Goal: Transaction & Acquisition: Book appointment/travel/reservation

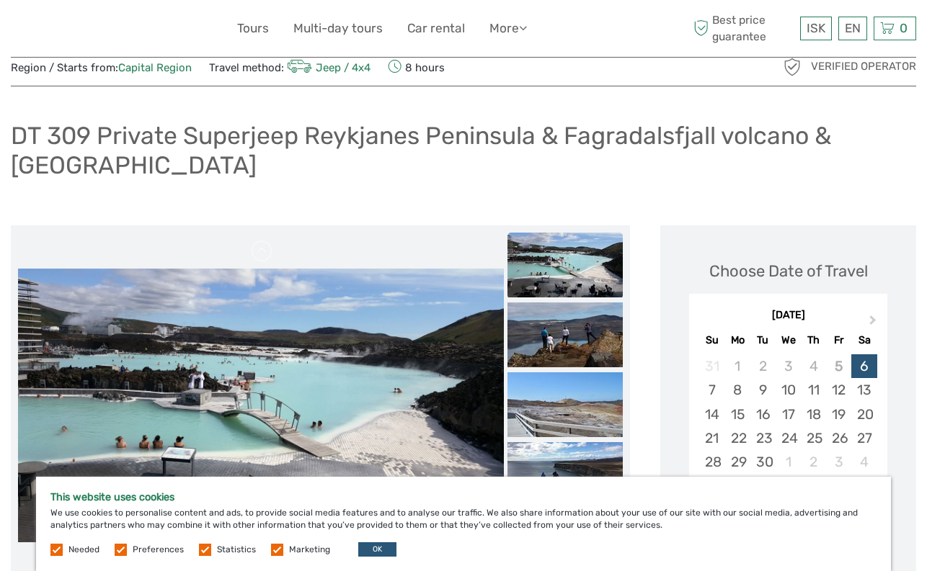
scroll to position [72, 0]
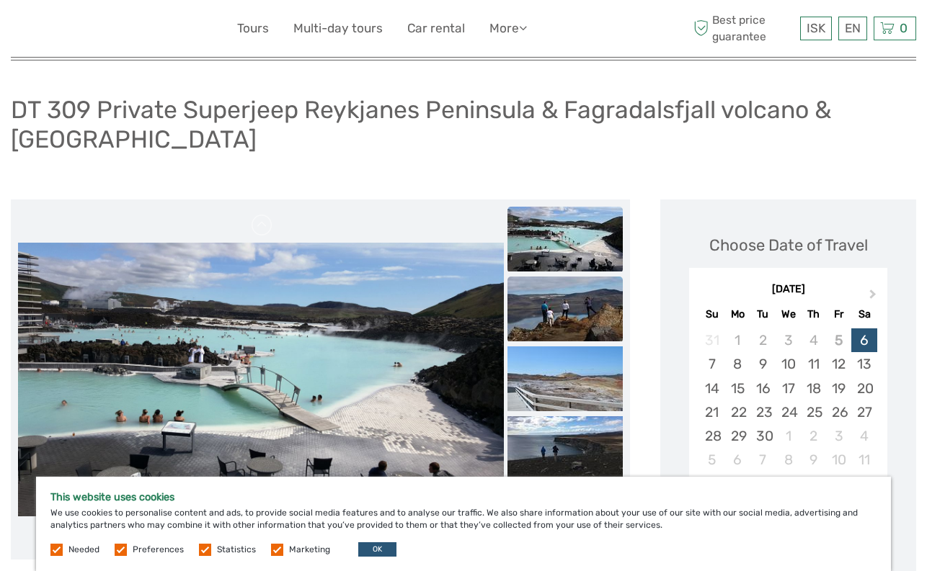
click at [596, 293] on img at bounding box center [564, 309] width 115 height 65
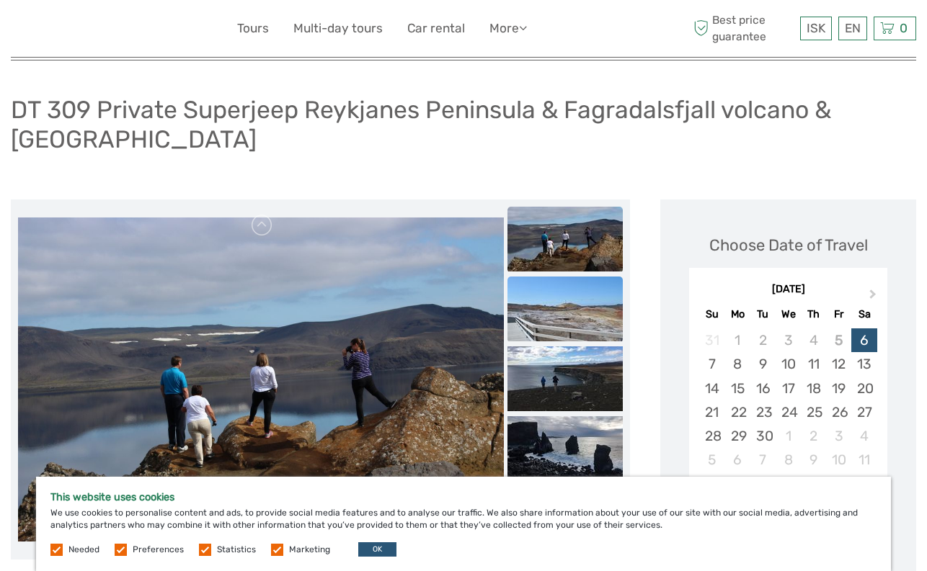
click at [598, 328] on img at bounding box center [564, 309] width 115 height 65
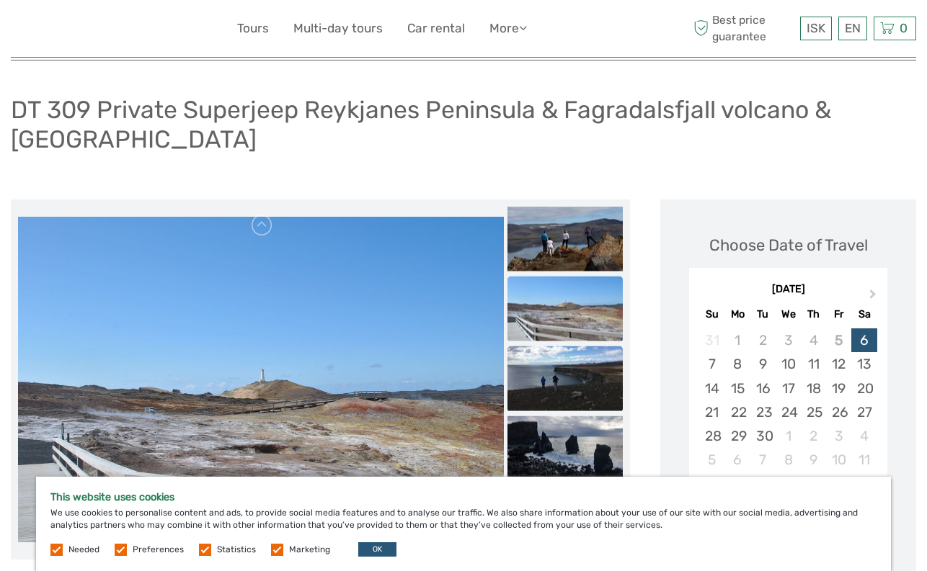
click at [599, 362] on img at bounding box center [564, 379] width 115 height 65
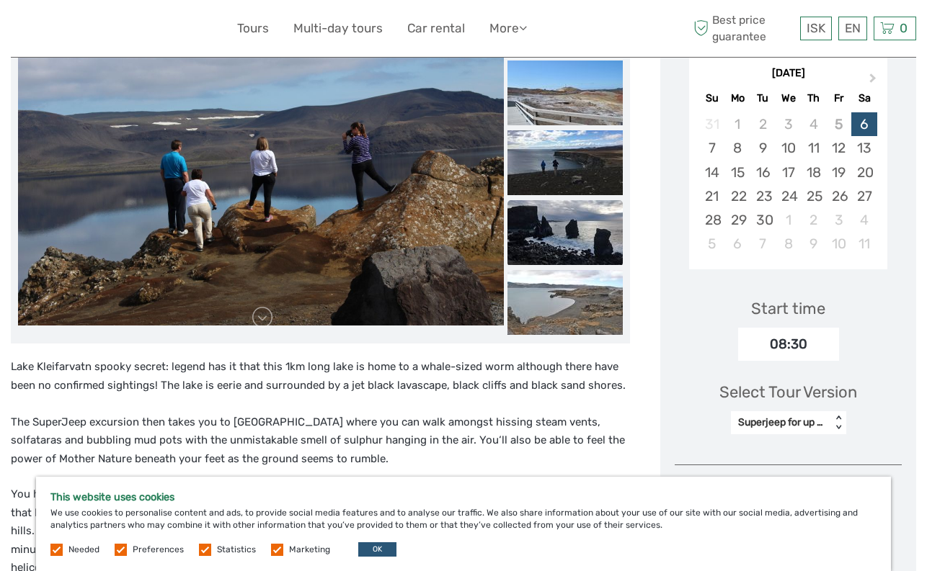
scroll to position [144, 0]
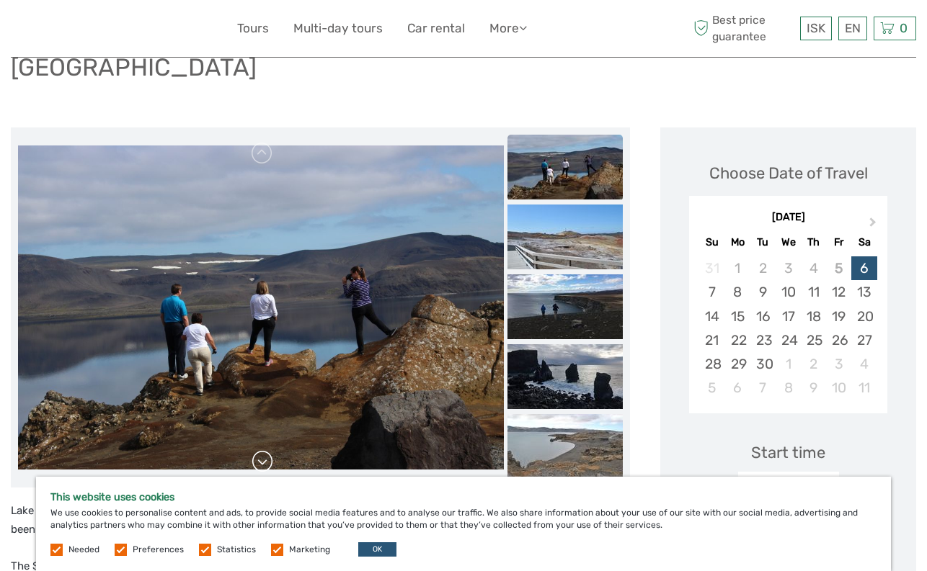
click at [258, 465] on link at bounding box center [262, 461] width 23 height 23
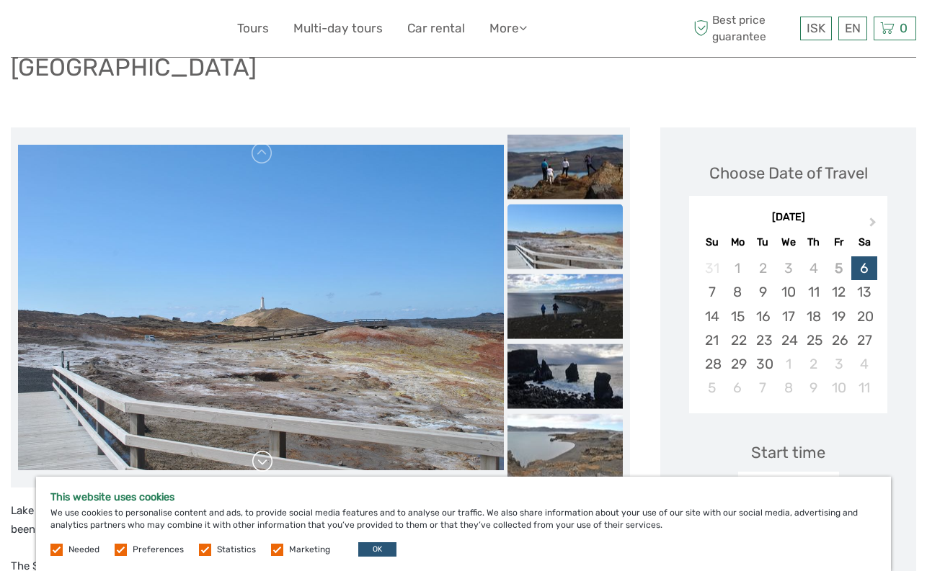
click at [258, 465] on link at bounding box center [262, 461] width 23 height 23
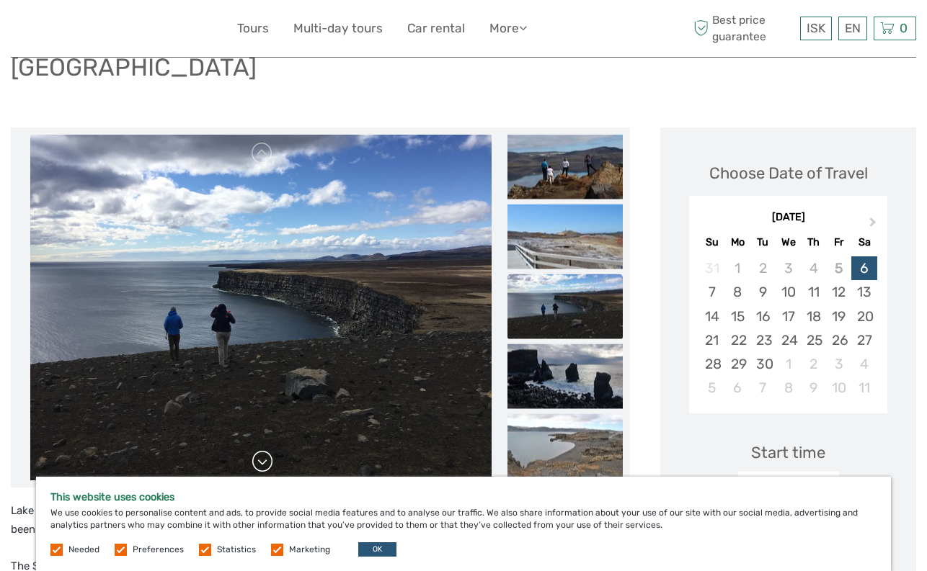
click at [258, 465] on link at bounding box center [262, 461] width 23 height 23
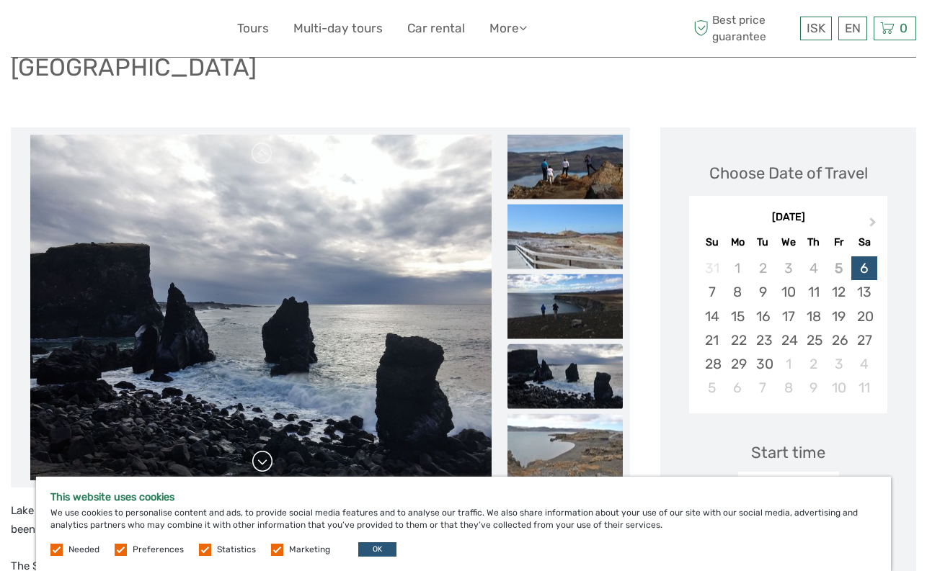
click at [258, 465] on link at bounding box center [262, 461] width 23 height 23
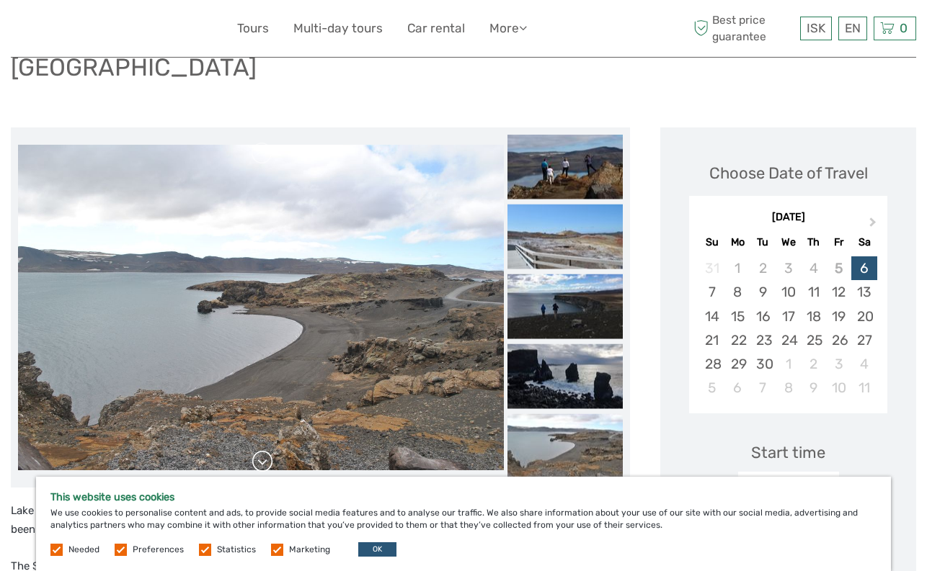
click at [258, 465] on link at bounding box center [262, 461] width 23 height 23
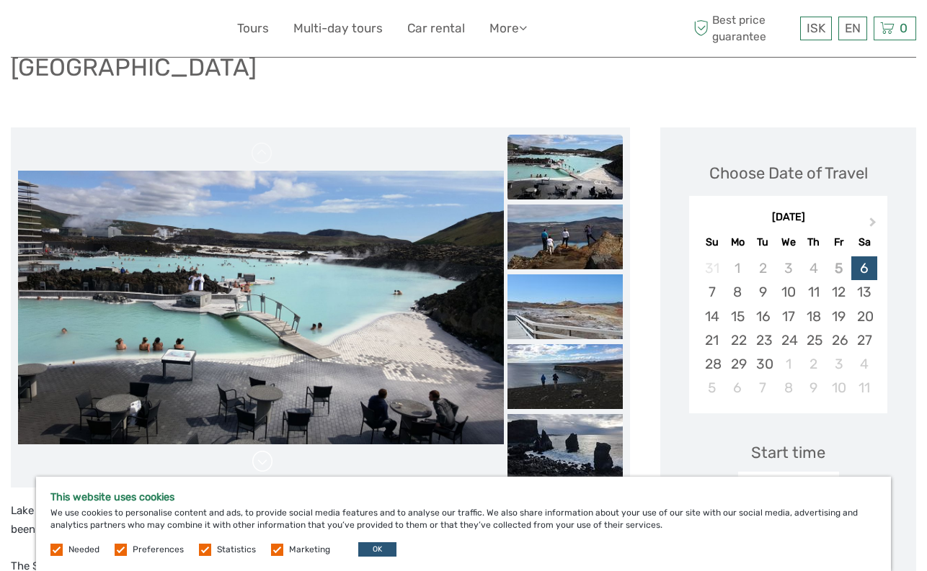
click at [258, 465] on div at bounding box center [261, 308] width 486 height 346
click at [258, 465] on link at bounding box center [262, 461] width 23 height 23
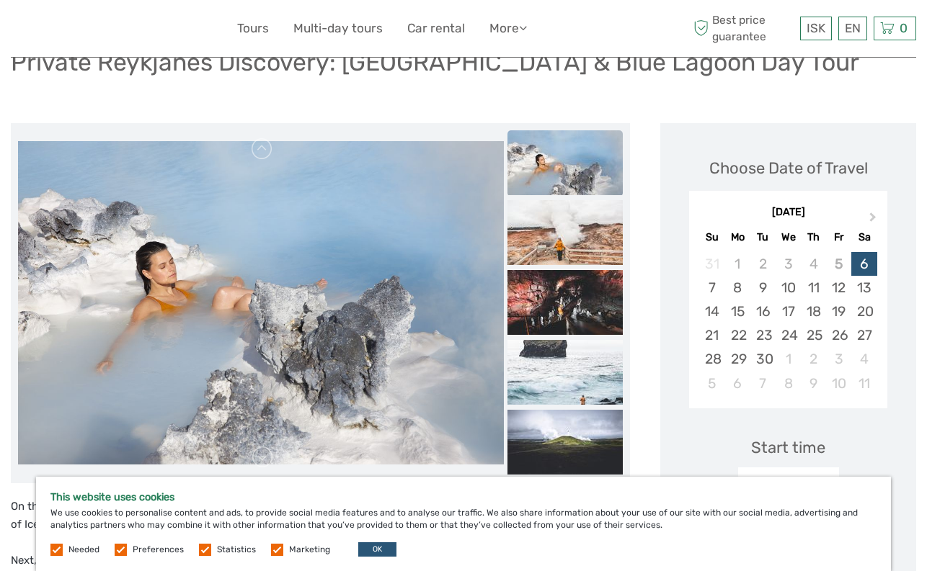
scroll to position [144, 0]
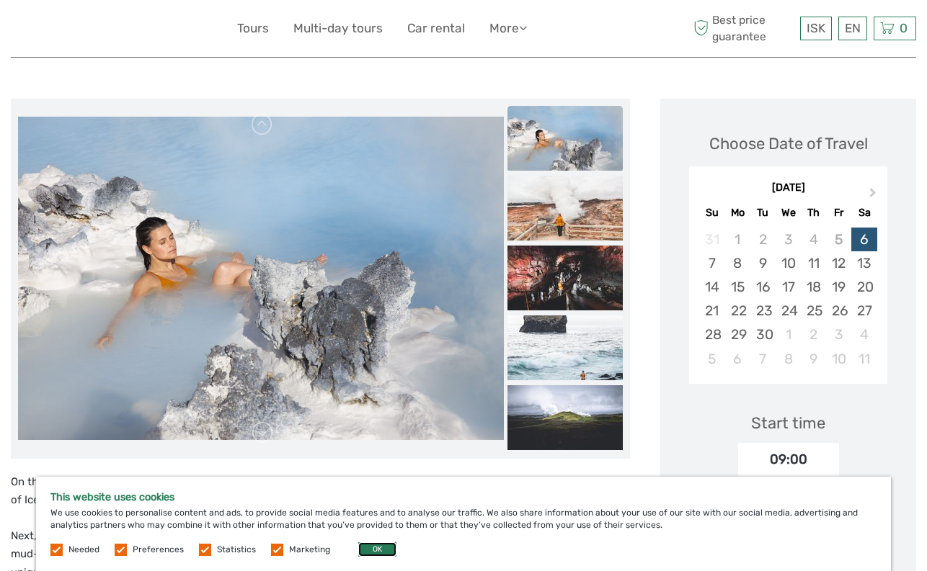
click at [375, 551] on button "OK" at bounding box center [377, 550] width 38 height 14
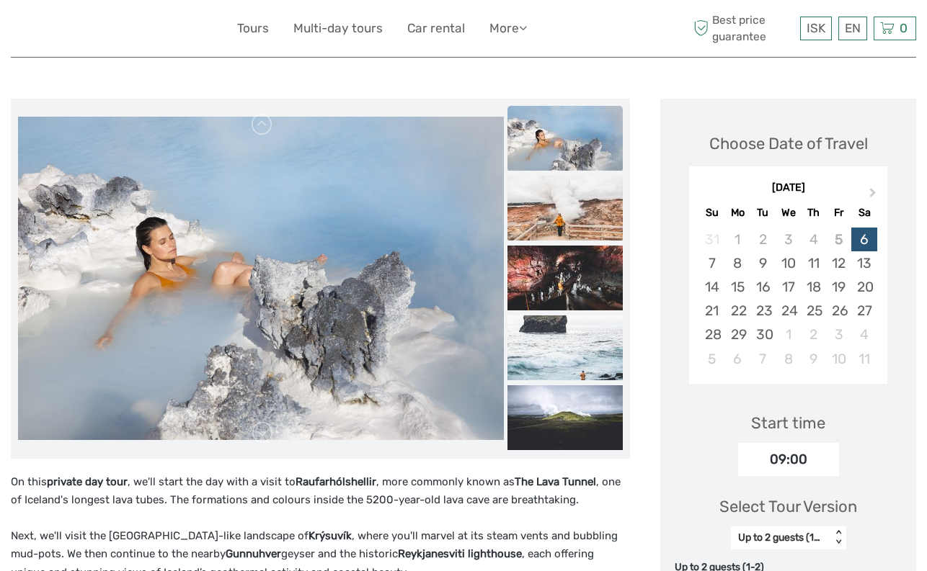
click at [573, 200] on img at bounding box center [564, 208] width 115 height 65
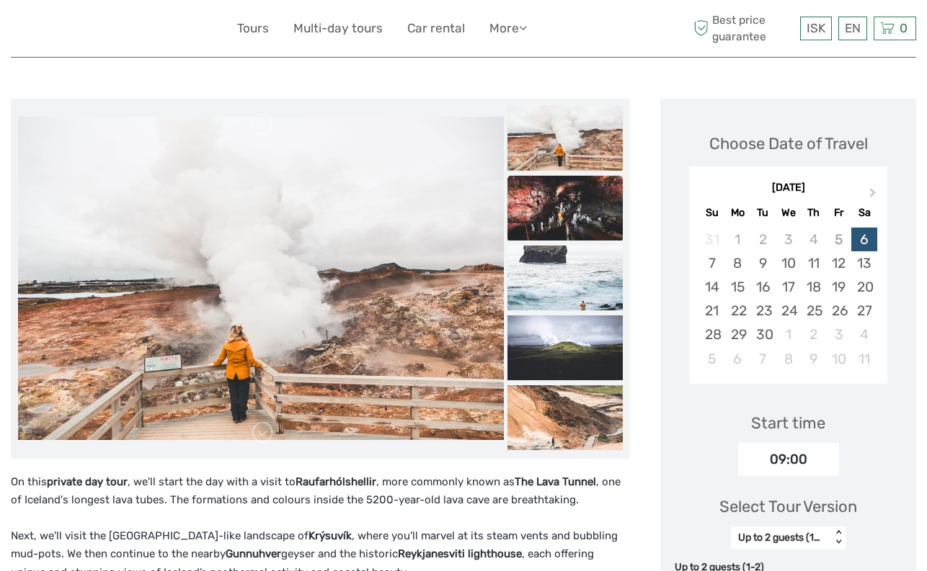
click at [578, 211] on img at bounding box center [564, 208] width 115 height 65
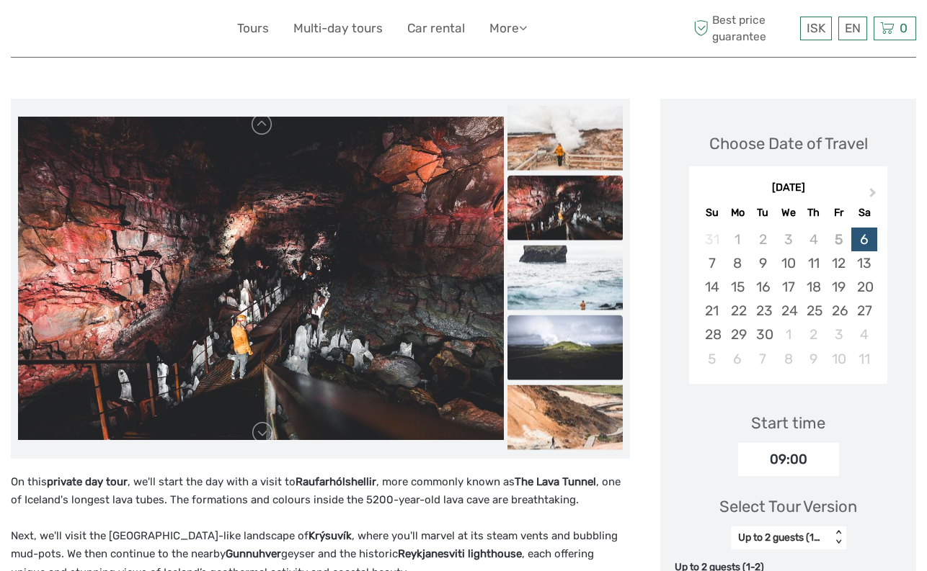
click at [575, 351] on img at bounding box center [564, 347] width 115 height 65
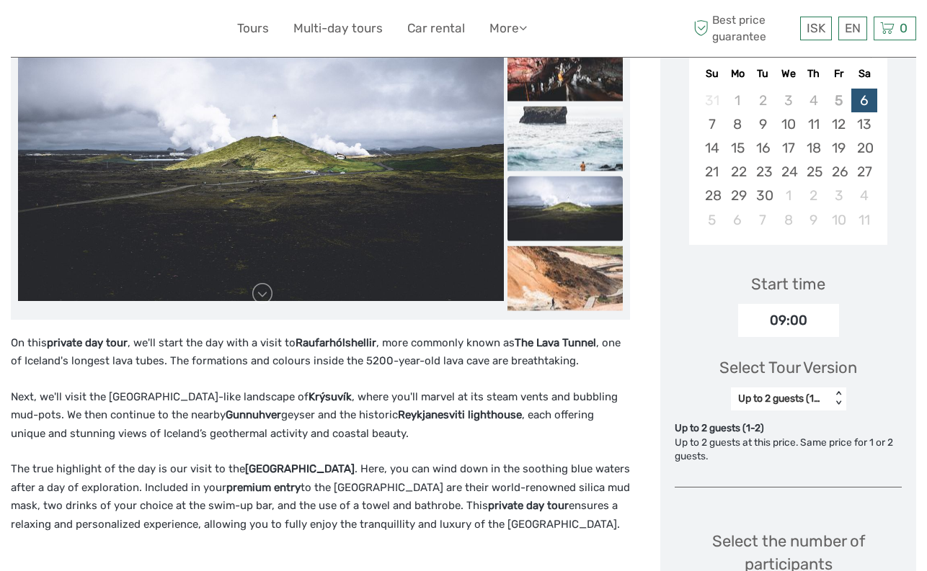
scroll to position [288, 0]
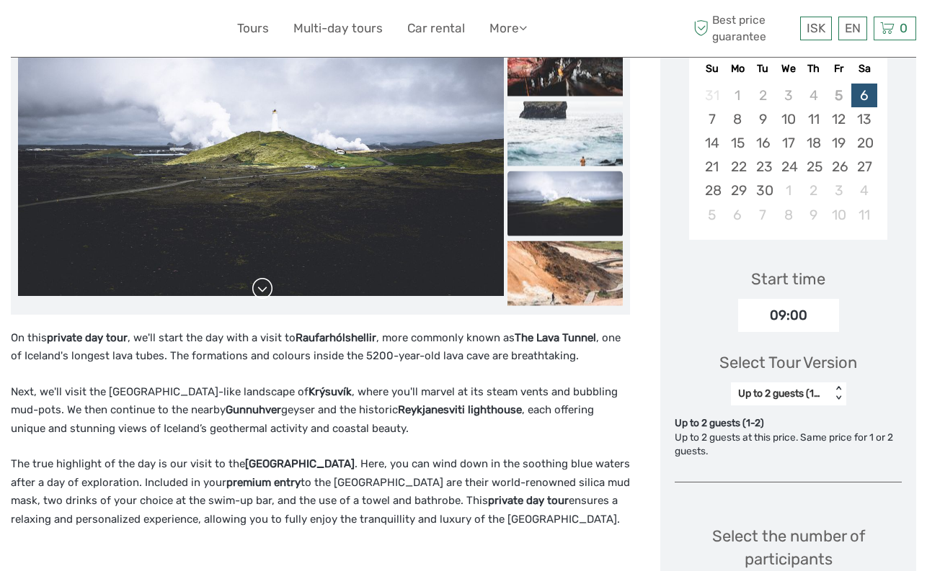
click at [266, 298] on link at bounding box center [262, 288] width 23 height 23
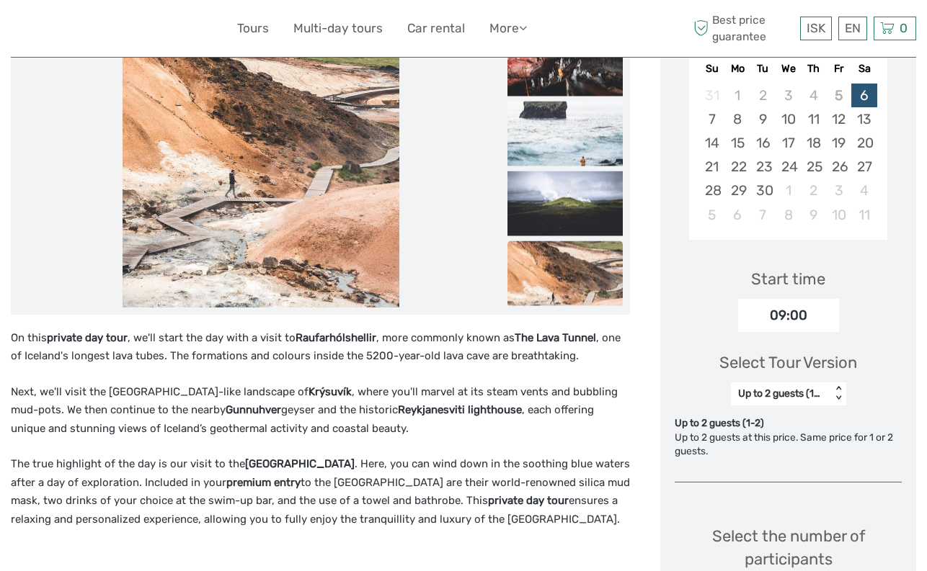
click at [574, 278] on img at bounding box center [564, 273] width 115 height 65
click at [576, 194] on img at bounding box center [564, 203] width 115 height 65
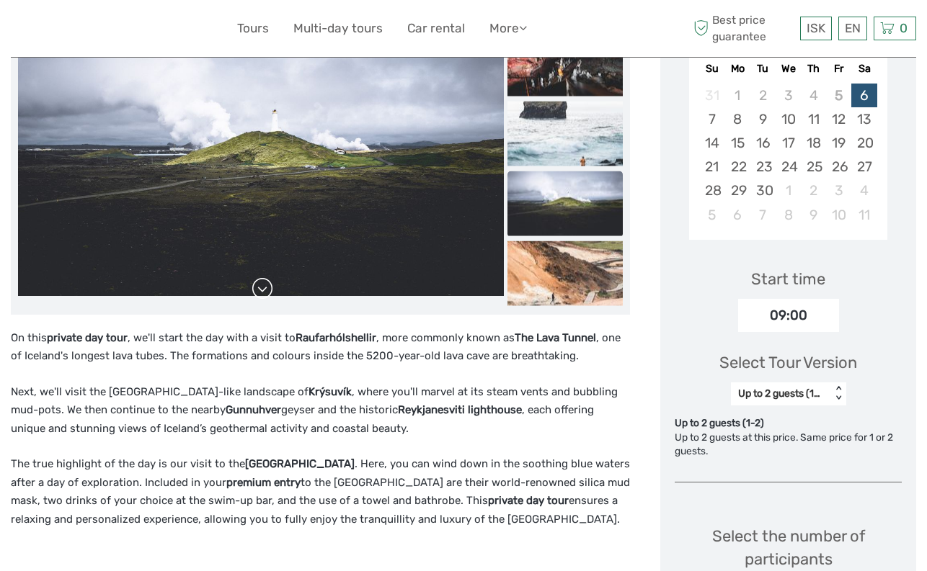
click at [256, 290] on link at bounding box center [262, 288] width 23 height 23
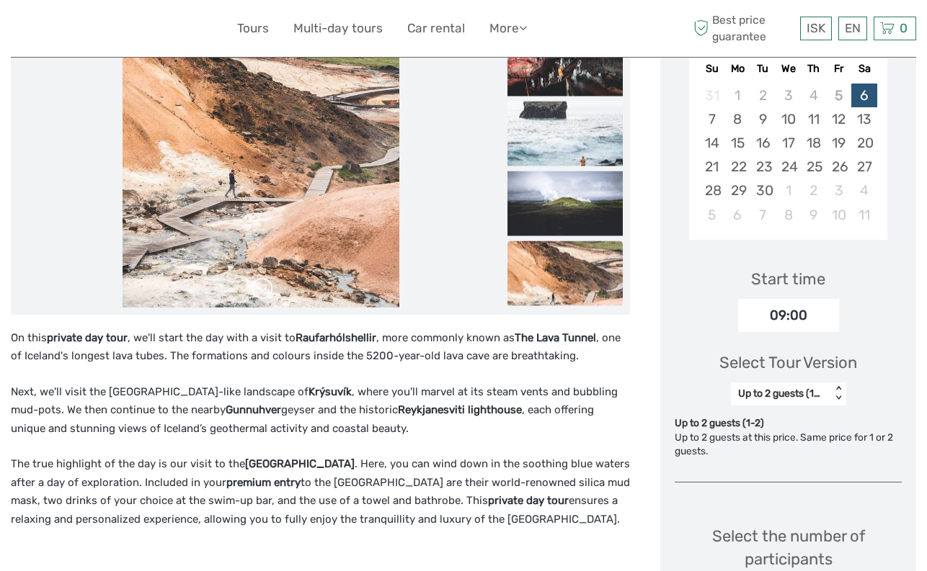
click at [256, 290] on link at bounding box center [262, 288] width 23 height 23
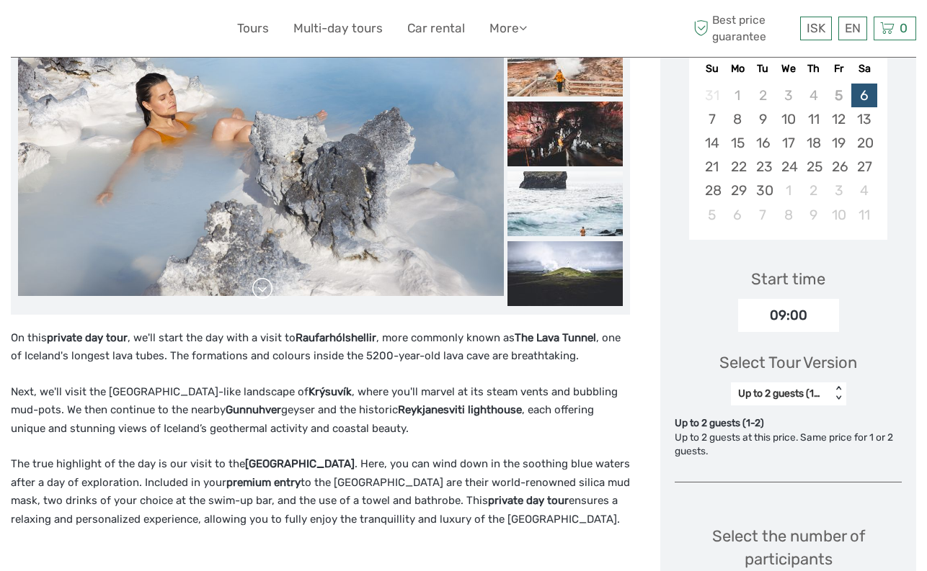
click at [256, 290] on link at bounding box center [262, 288] width 23 height 23
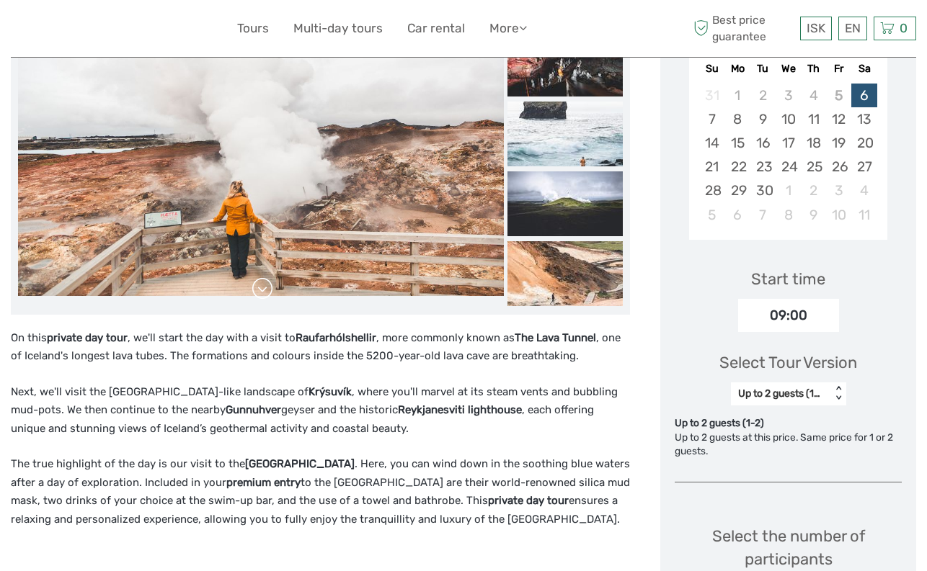
click at [256, 290] on link at bounding box center [262, 288] width 23 height 23
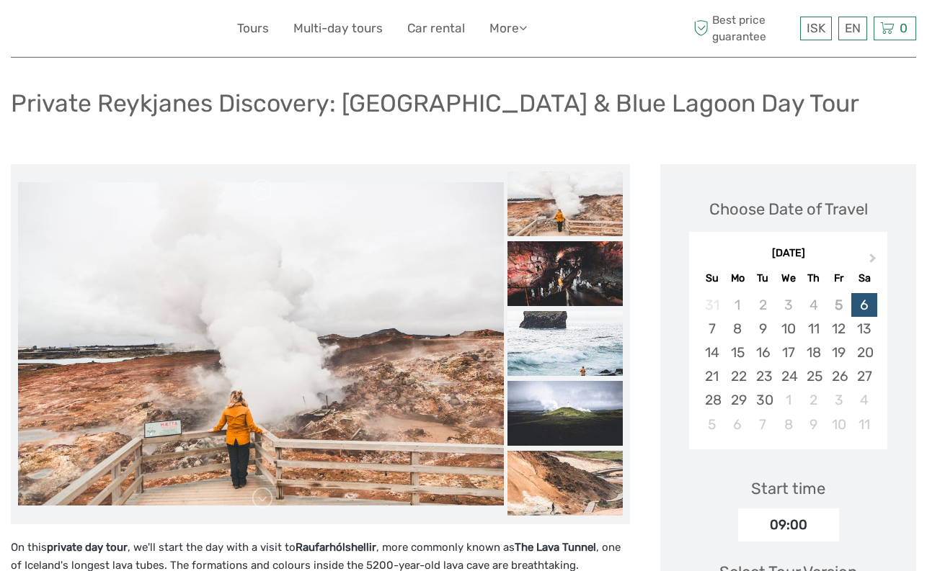
scroll to position [72, 0]
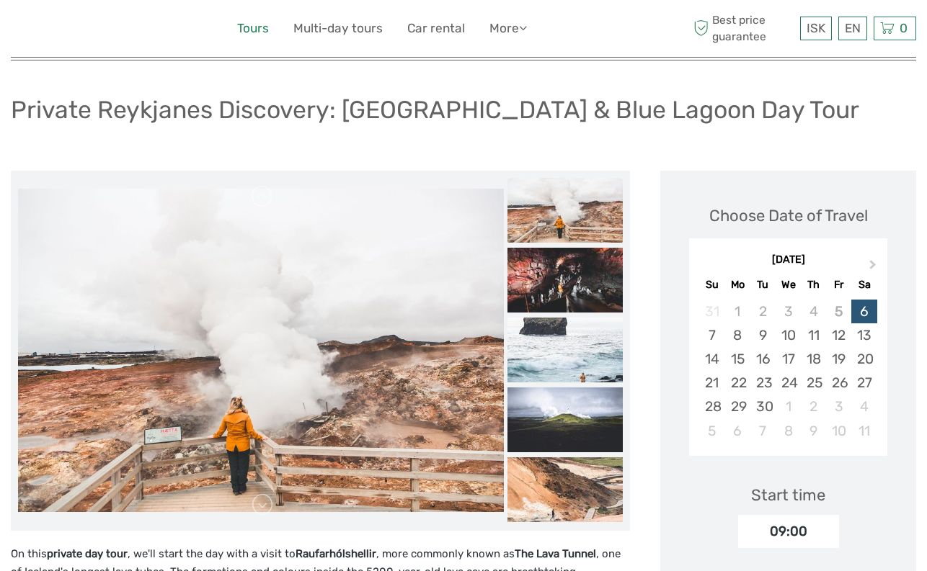
click at [241, 25] on link "Tours" at bounding box center [253, 28] width 32 height 21
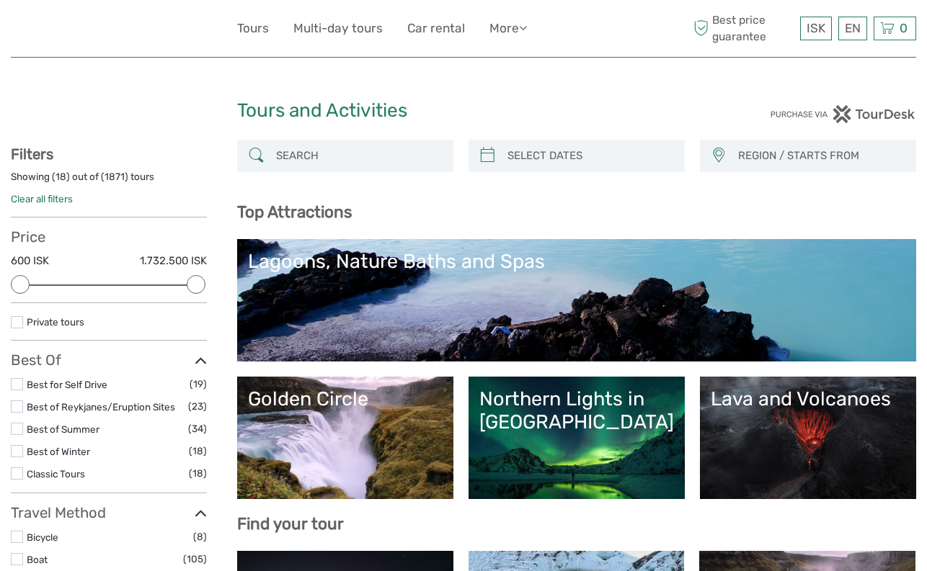
select select
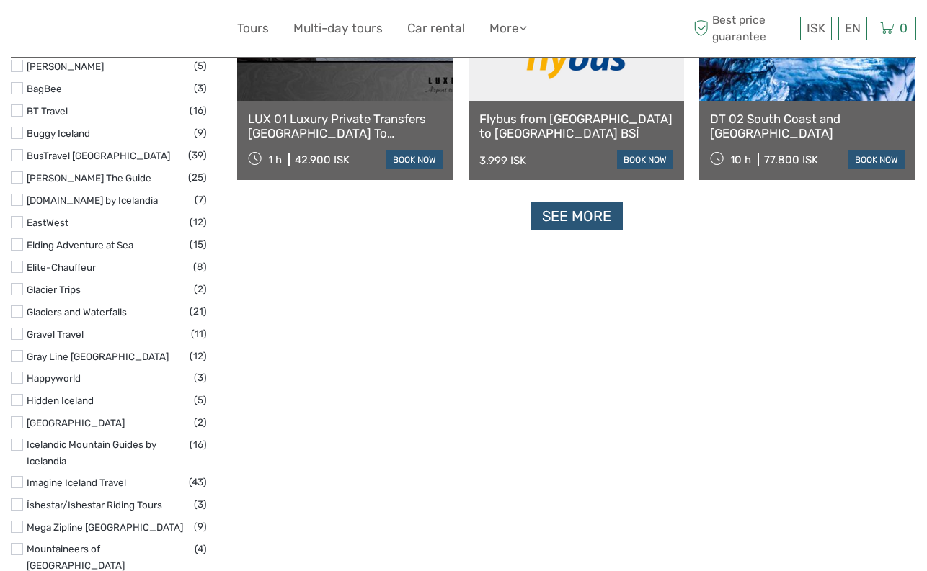
scroll to position [1441, 0]
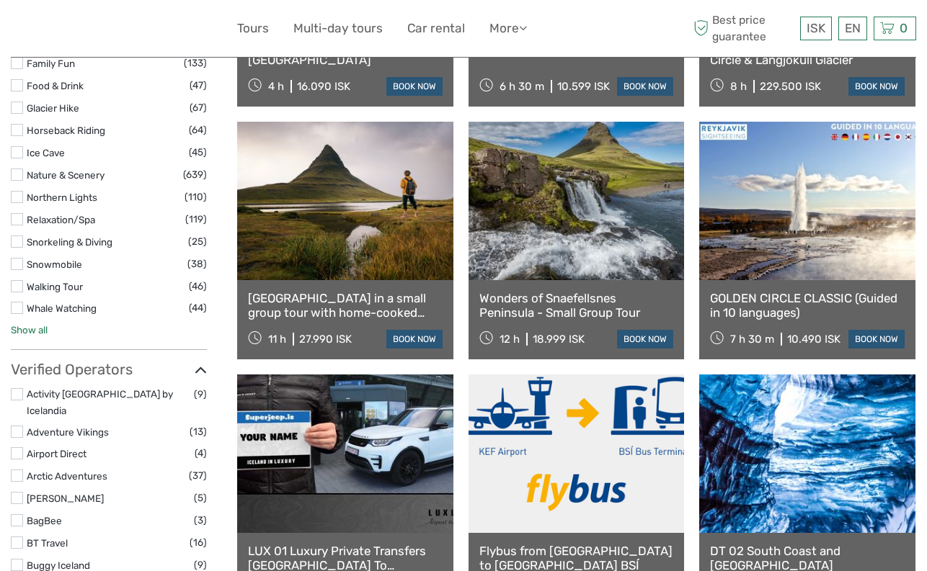
click at [36, 324] on link "Show all" at bounding box center [29, 330] width 37 height 12
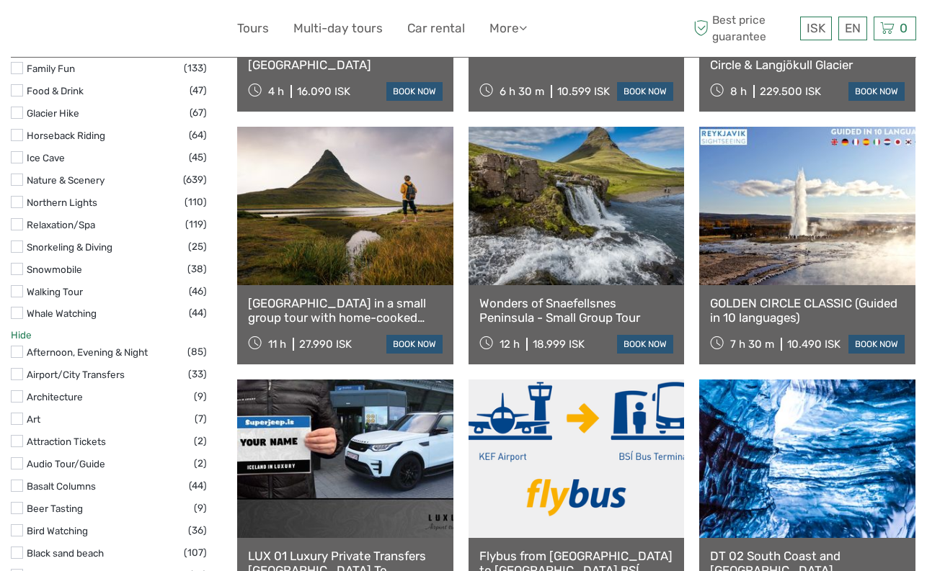
scroll to position [1297, 0]
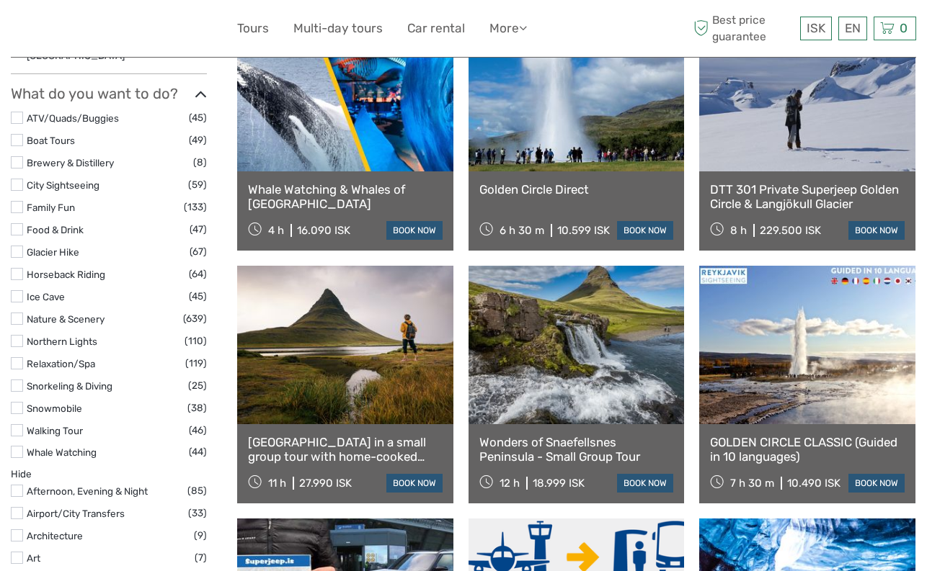
click at [14, 446] on label at bounding box center [17, 452] width 12 height 12
click at [0, 0] on input "checkbox" at bounding box center [0, 0] width 0 height 0
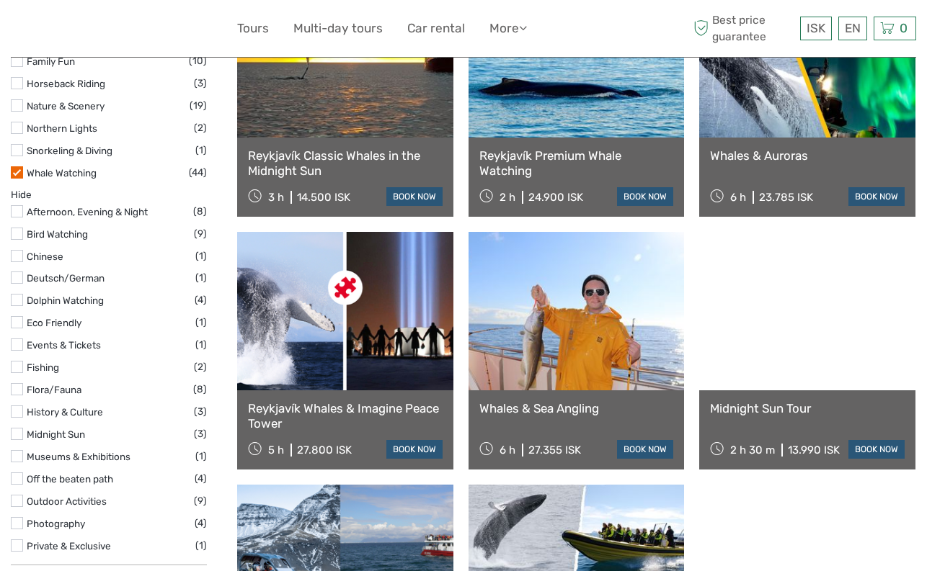
scroll to position [587, 0]
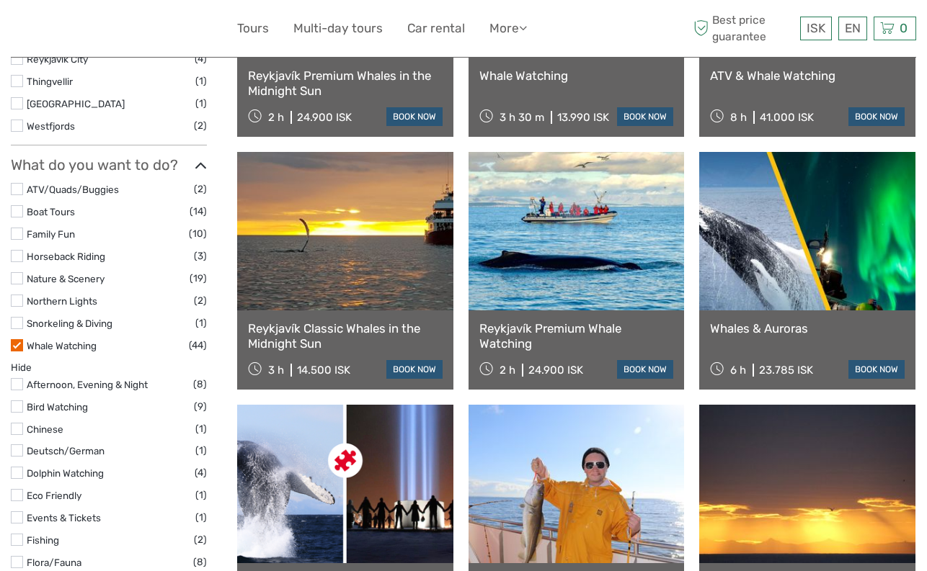
click at [18, 342] on label at bounding box center [17, 345] width 12 height 12
click at [0, 0] on input "checkbox" at bounding box center [0, 0] width 0 height 0
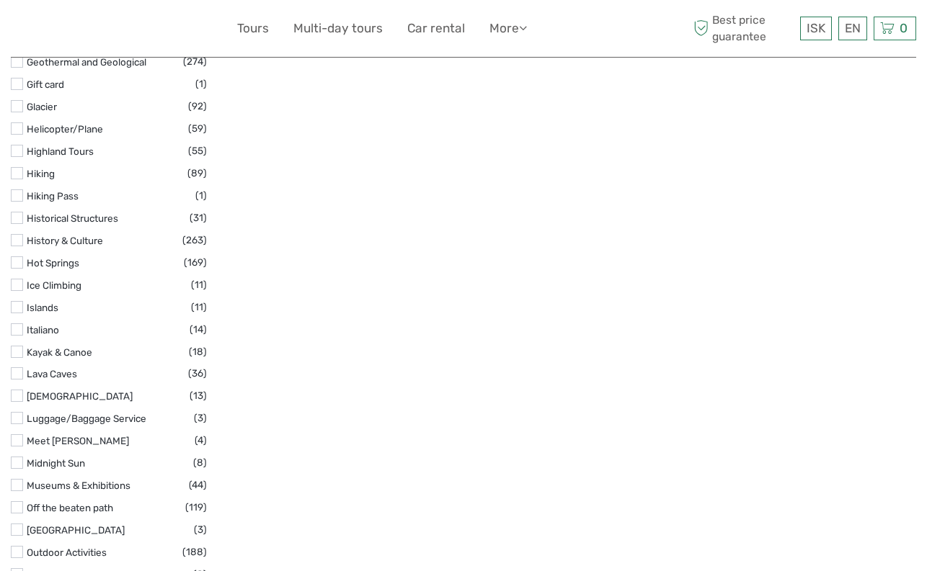
scroll to position [2460, 0]
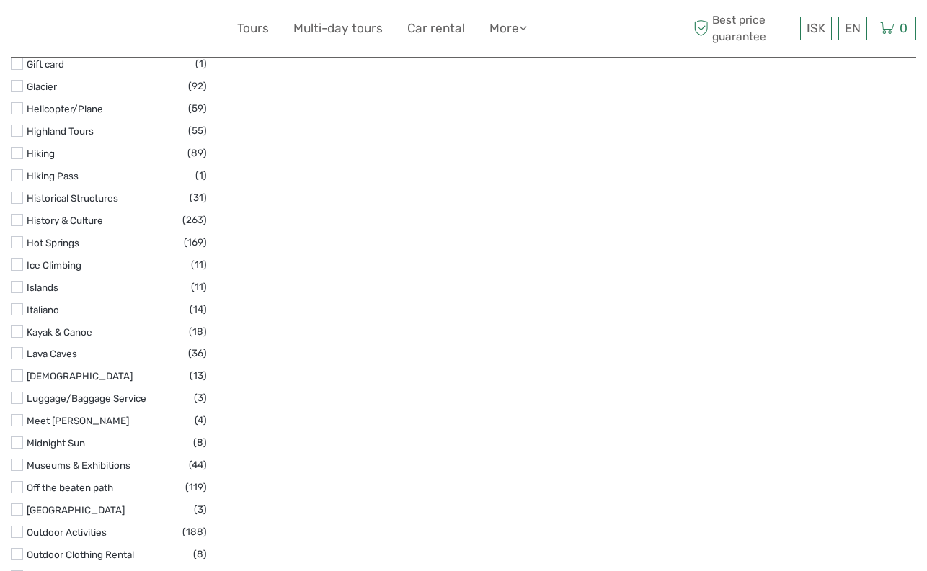
click at [15, 347] on label at bounding box center [17, 353] width 12 height 12
click at [0, 0] on input "checkbox" at bounding box center [0, 0] width 0 height 0
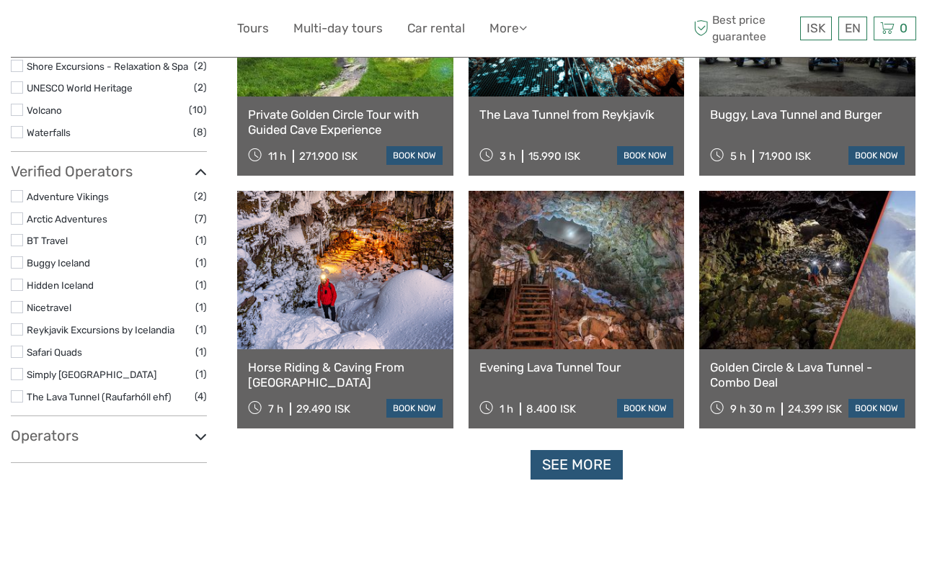
scroll to position [1307, 0]
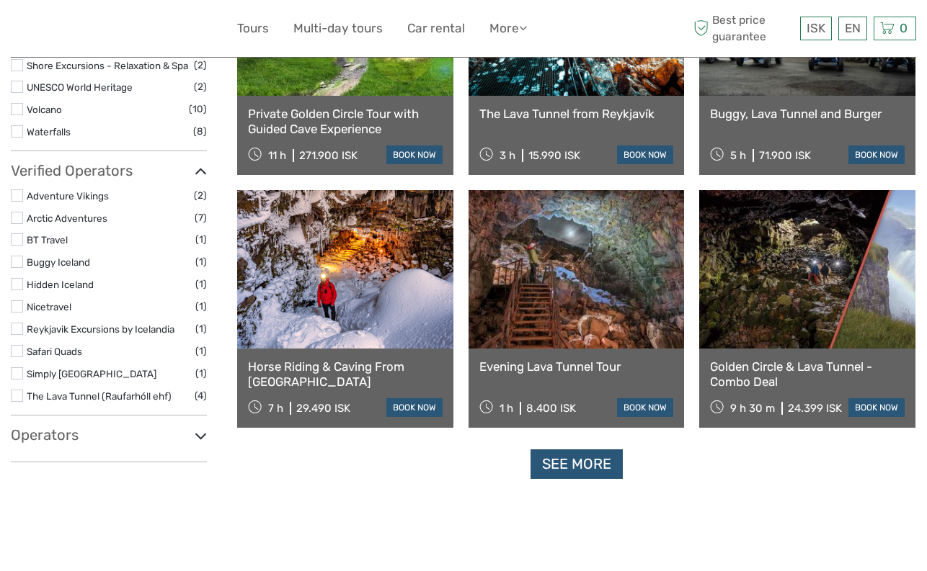
click at [782, 344] on link at bounding box center [807, 269] width 216 height 159
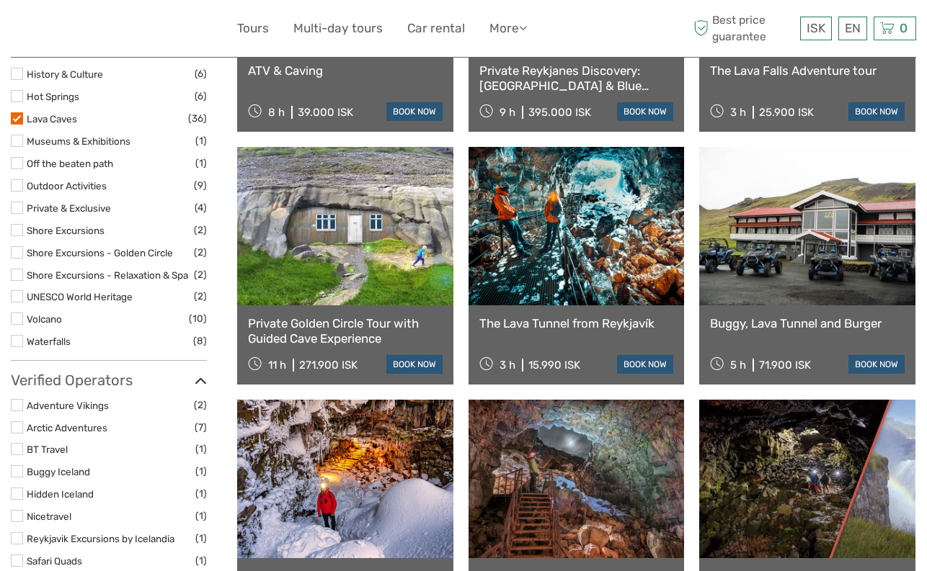
scroll to position [1091, 0]
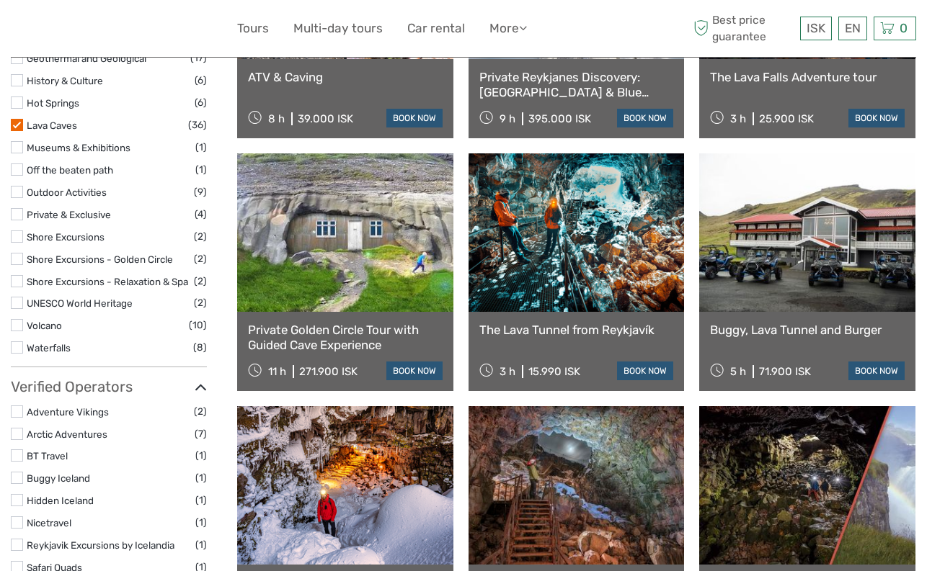
click at [19, 328] on label at bounding box center [17, 325] width 12 height 12
click at [0, 0] on input "checkbox" at bounding box center [0, 0] width 0 height 0
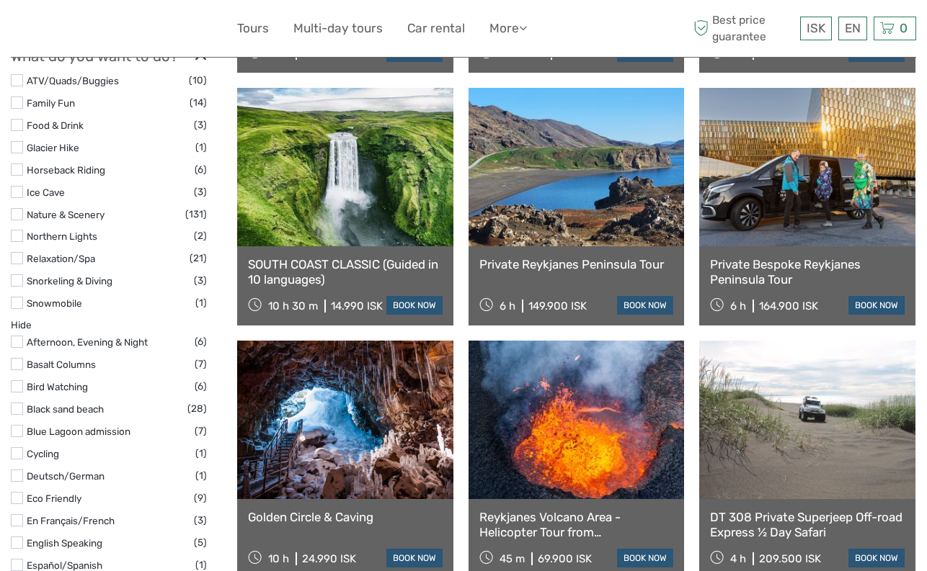
scroll to position [1369, 0]
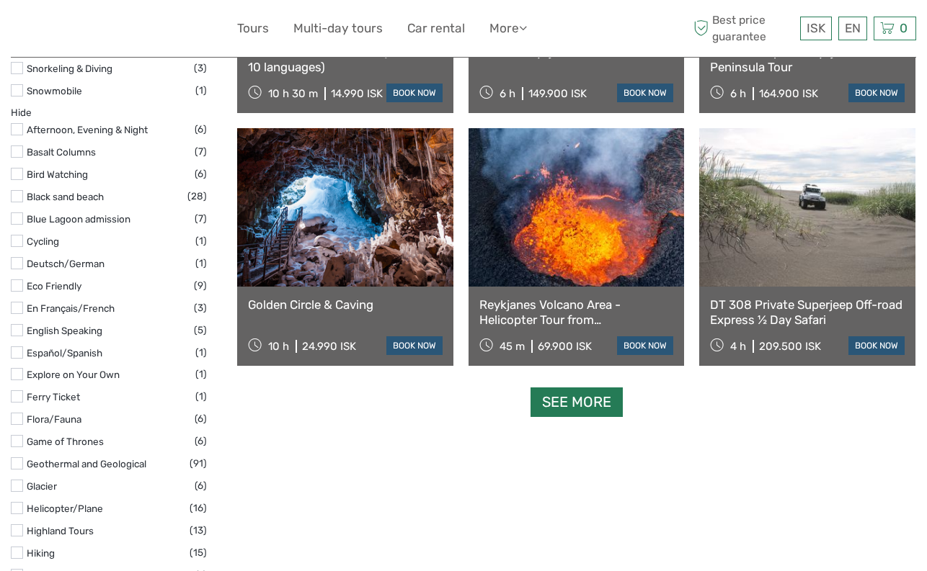
click at [576, 411] on link "See more" at bounding box center [576, 403] width 92 height 30
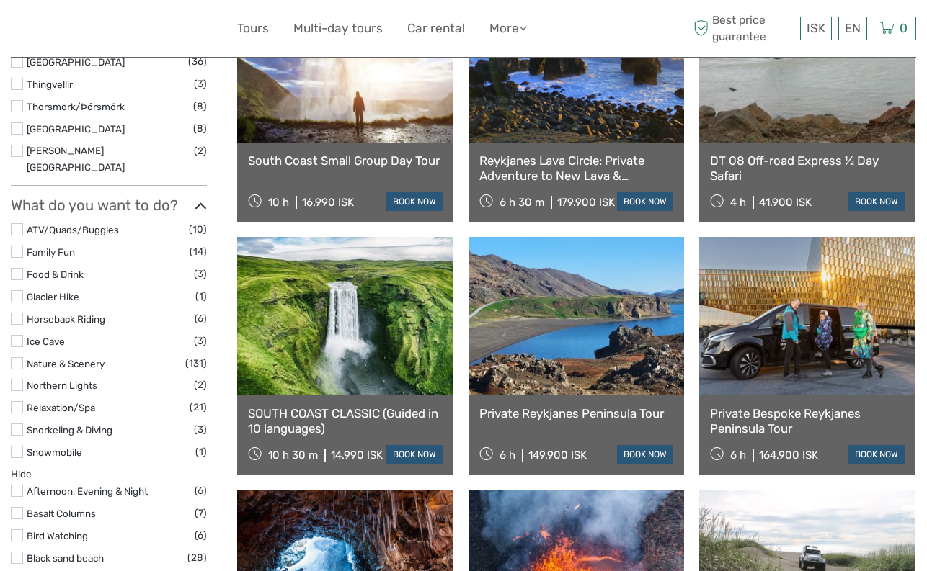
scroll to position [1009, 0]
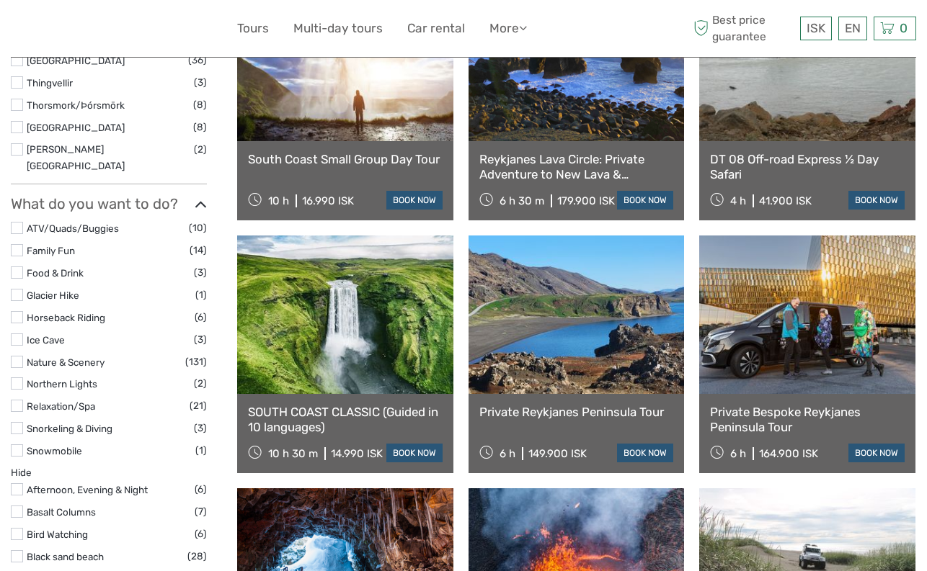
click at [533, 175] on link "Reykjanes Lava Circle: Private Adventure to New Lava & Grindavík" at bounding box center [576, 167] width 195 height 30
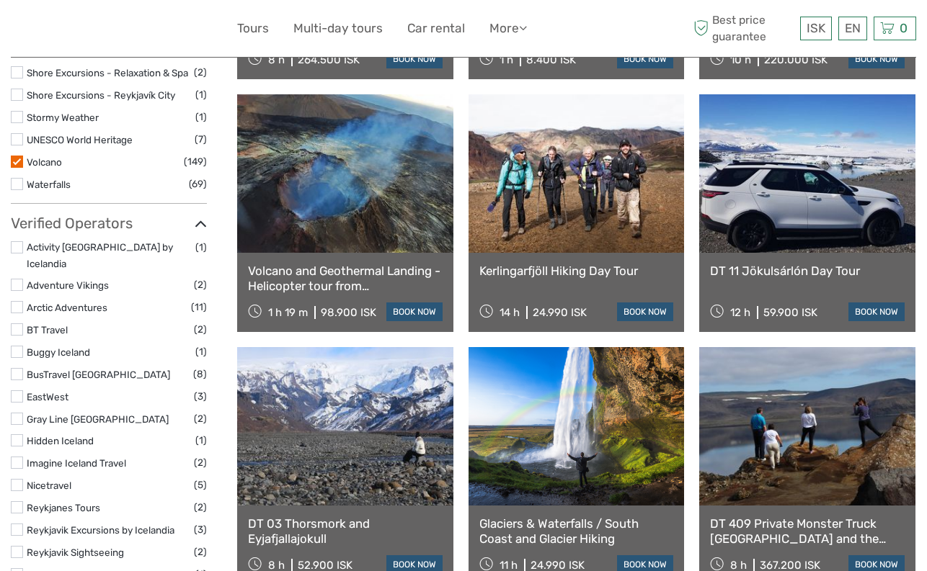
scroll to position [2018, 0]
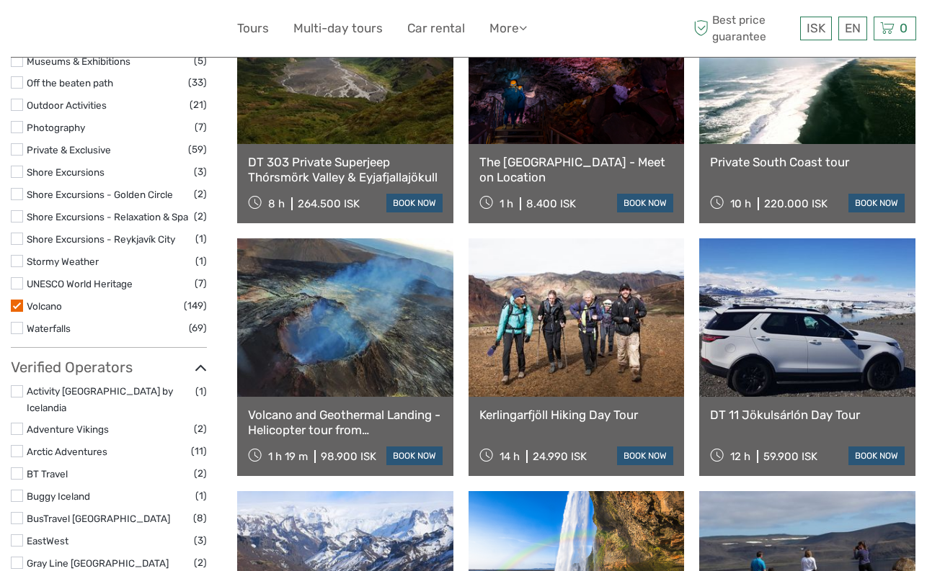
click at [805, 153] on div "Private South Coast tour 10 h 220.000 ISK book now" at bounding box center [807, 183] width 216 height 79
click at [816, 134] on link at bounding box center [807, 65] width 216 height 159
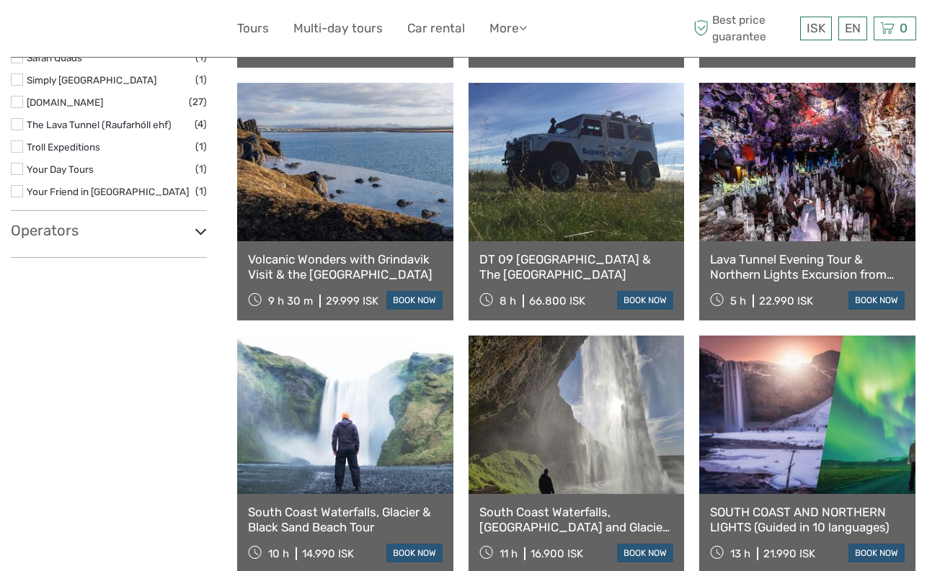
scroll to position [2666, 0]
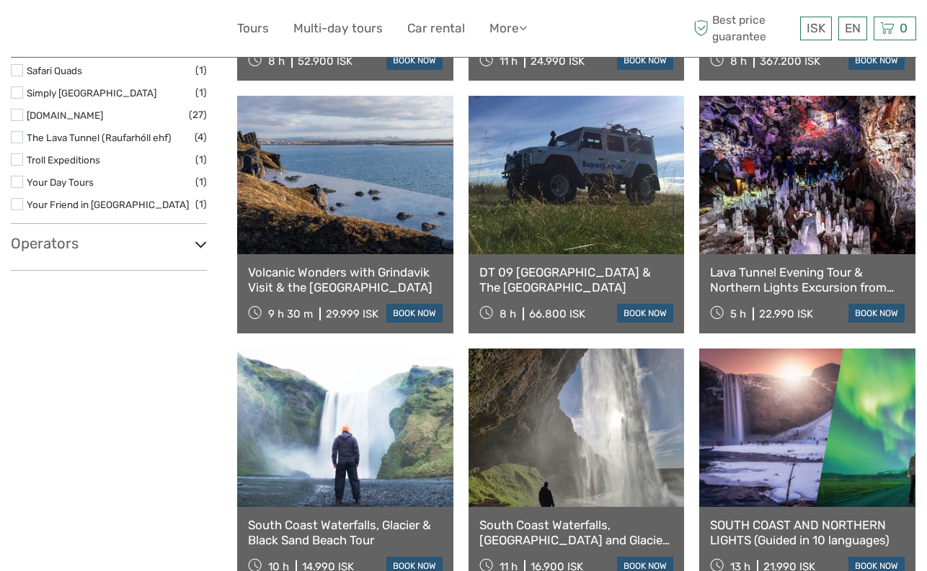
click at [788, 278] on link "Lava Tunnel Evening Tour & Northern Lights Excursion from Reykjavík" at bounding box center [807, 280] width 195 height 30
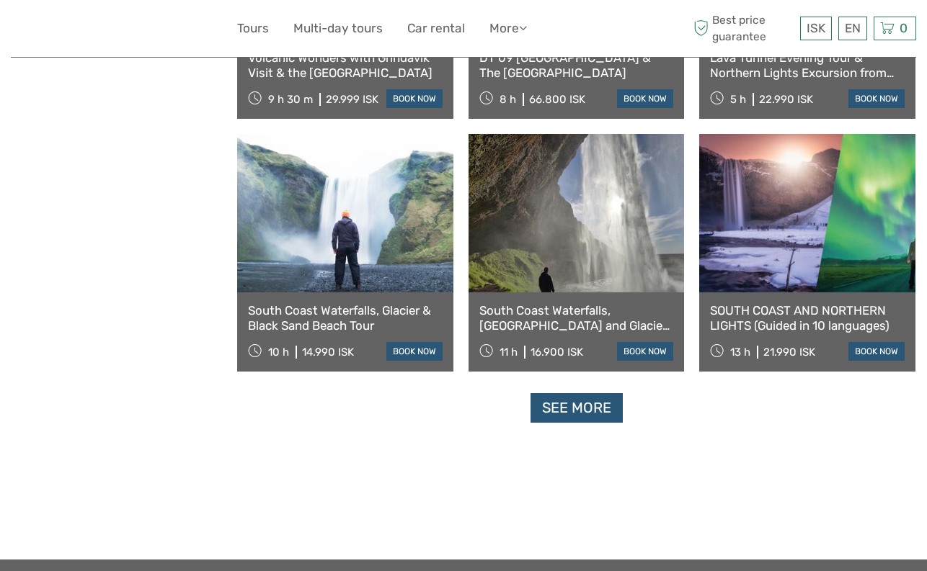
scroll to position [2882, 0]
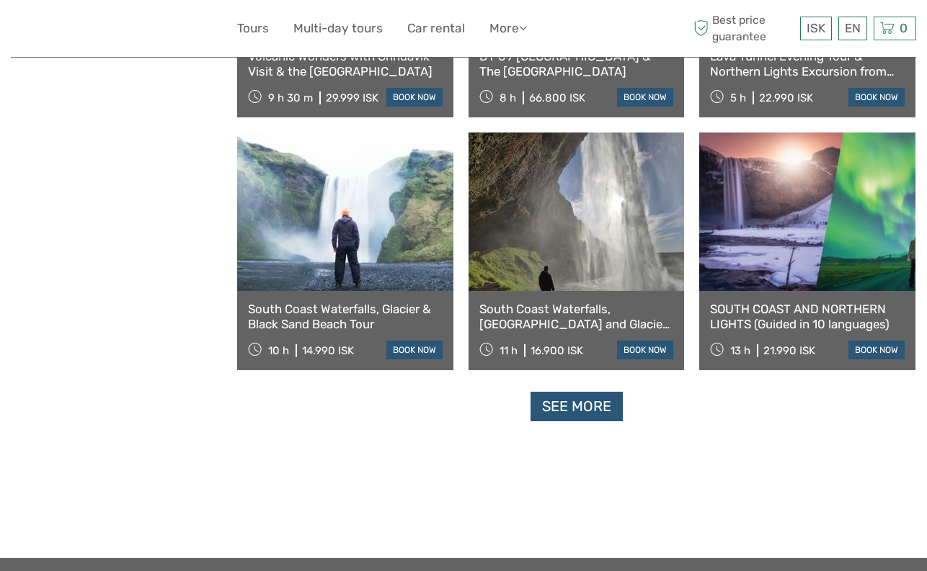
click at [586, 316] on link "South Coast Waterfalls, Black Beach and Glacier Adventure | Small Group Day Tour" at bounding box center [576, 317] width 195 height 30
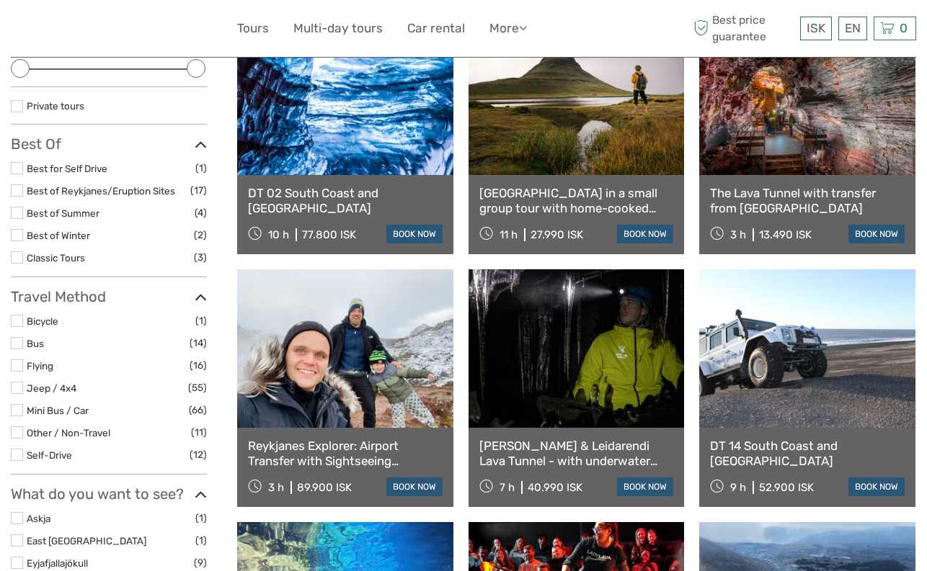
scroll to position [0, 0]
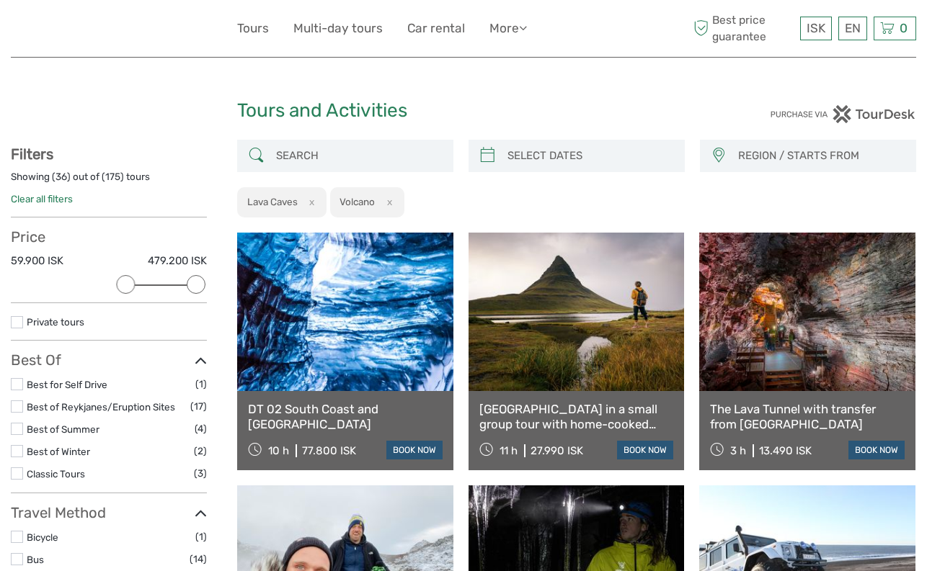
drag, startPoint x: 19, startPoint y: 278, endPoint x: 137, endPoint y: 283, distance: 117.6
click at [135, 283] on div at bounding box center [125, 284] width 19 height 19
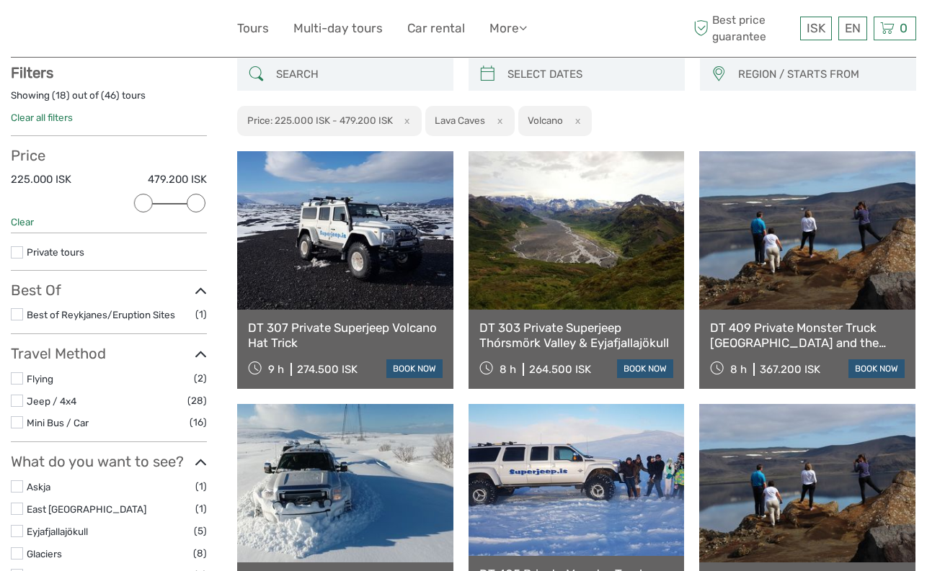
scroll to position [82, 0]
drag, startPoint x: 199, startPoint y: 200, endPoint x: 156, endPoint y: 202, distance: 43.3
click at [156, 202] on div at bounding box center [160, 202] width 19 height 19
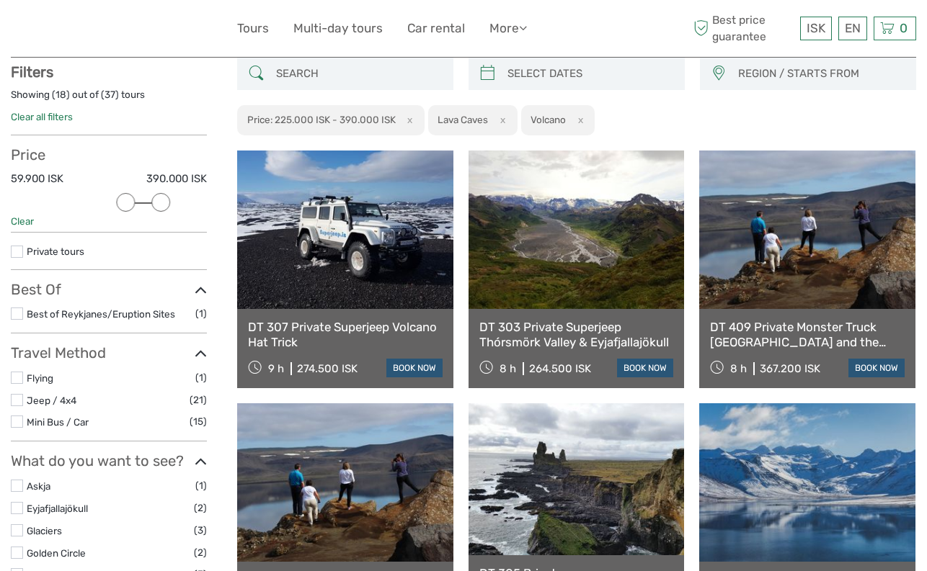
drag, startPoint x: 142, startPoint y: 202, endPoint x: 130, endPoint y: 203, distance: 12.3
click at [130, 203] on div at bounding box center [125, 202] width 19 height 19
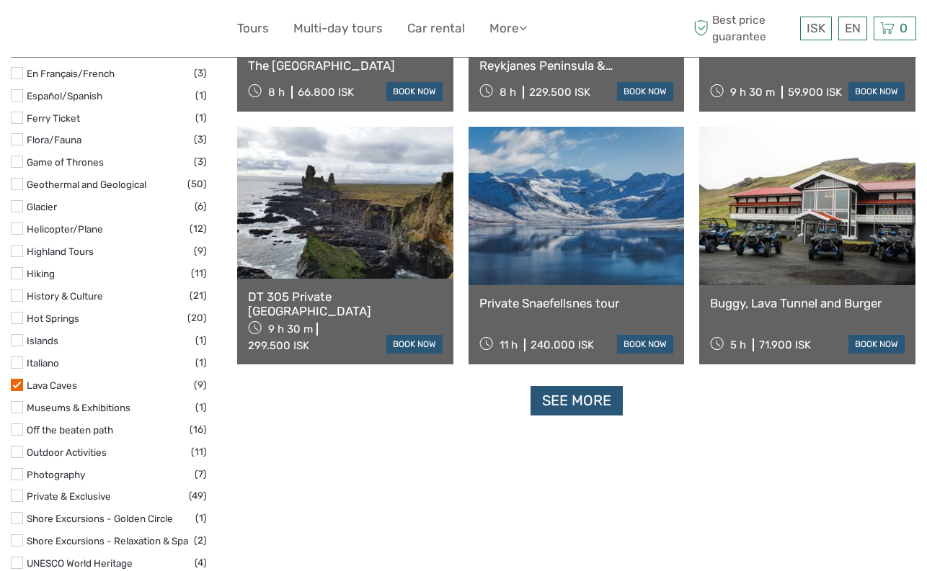
scroll to position [1379, 0]
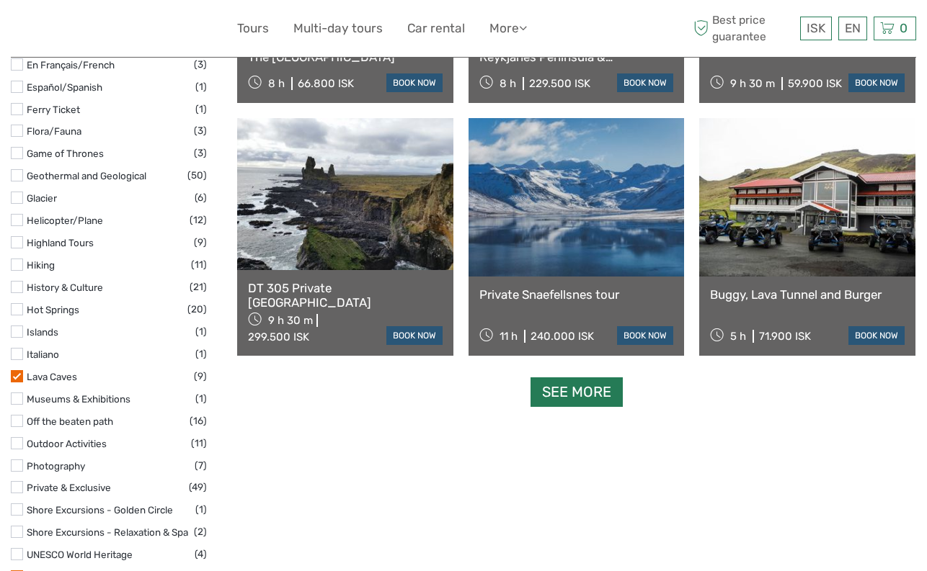
click at [578, 395] on link "See more" at bounding box center [576, 393] width 92 height 30
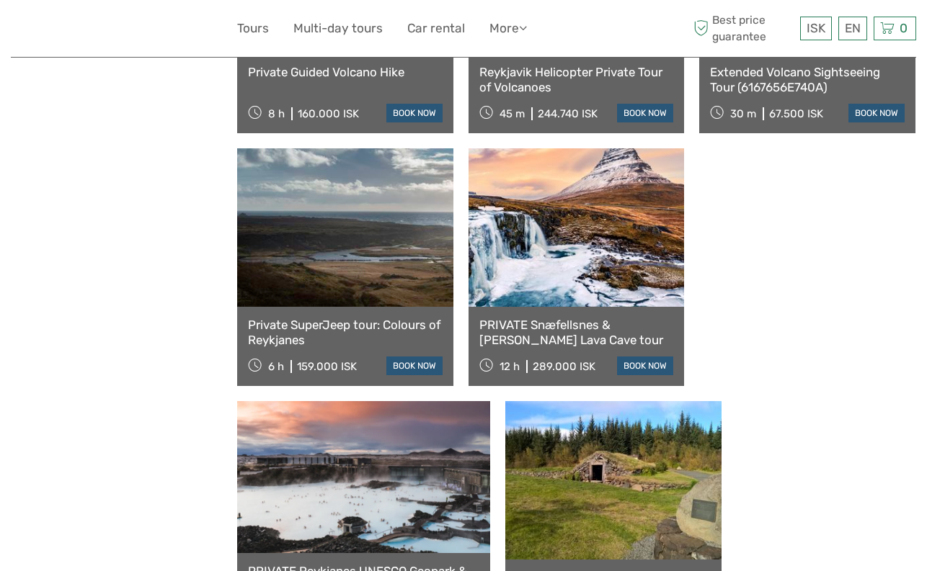
scroll to position [2676, 0]
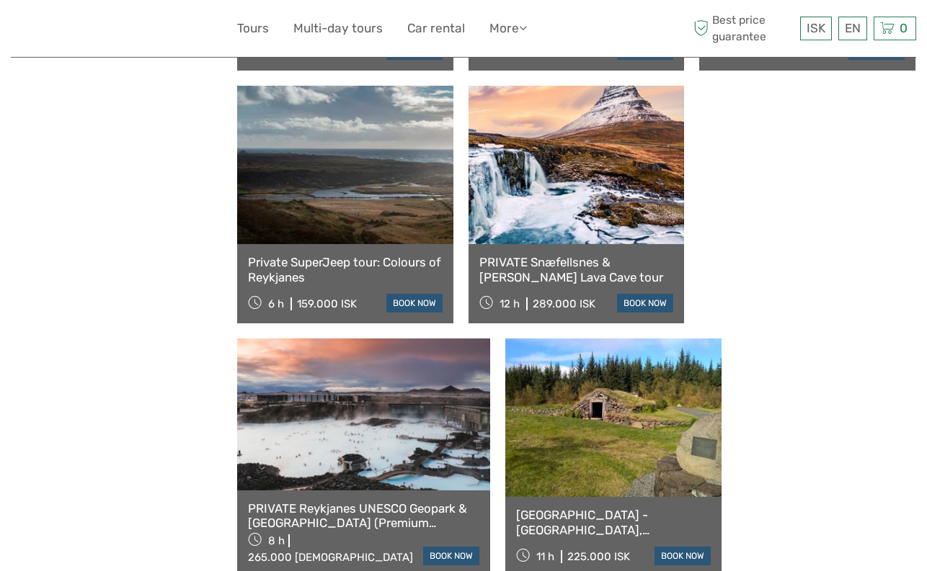
click at [479, 283] on link "PRIVATE Snæfellsnes & Vatnshellir Lava Cave tour" at bounding box center [576, 270] width 195 height 30
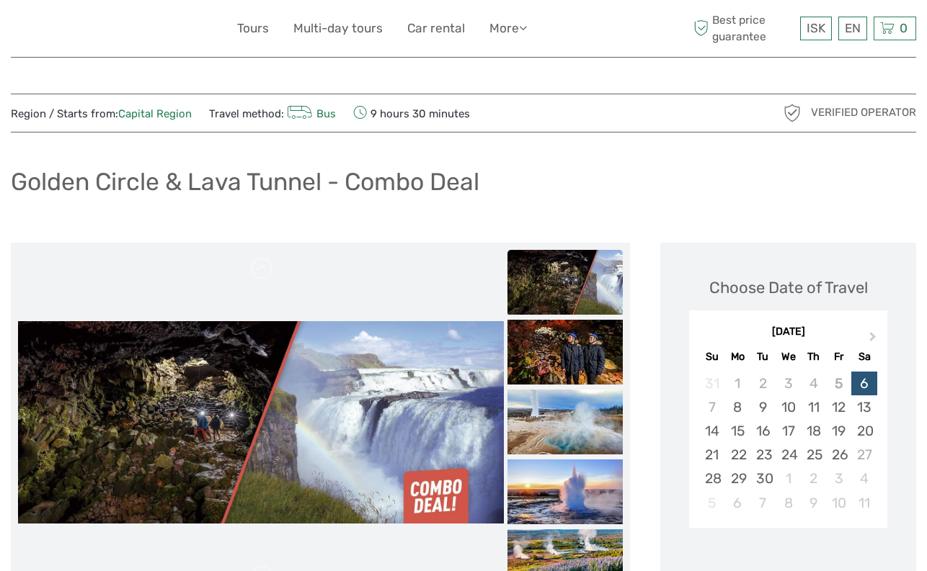
click at [566, 296] on img at bounding box center [564, 282] width 115 height 65
click at [569, 362] on img at bounding box center [564, 352] width 115 height 65
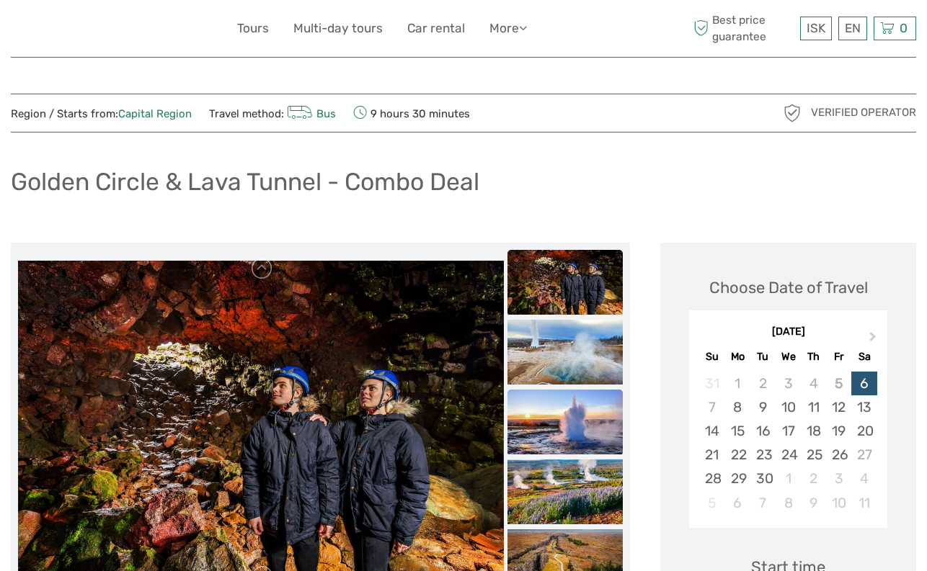
click at [576, 417] on img at bounding box center [564, 422] width 115 height 65
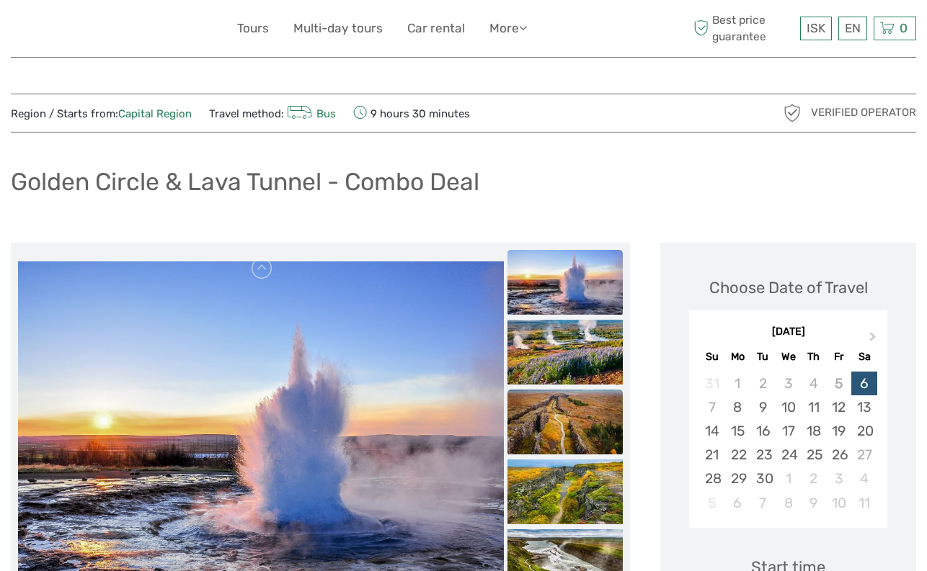
click at [578, 433] on img at bounding box center [564, 422] width 115 height 65
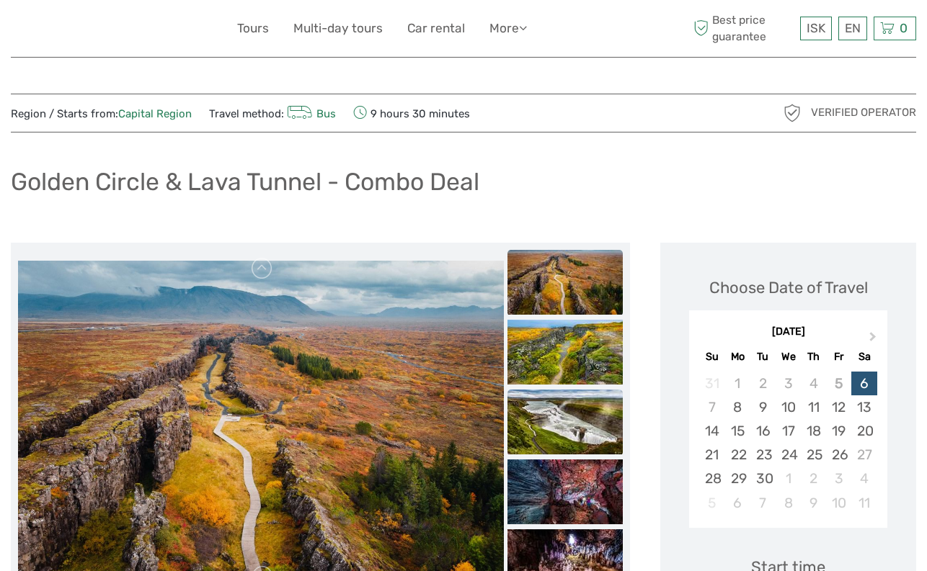
click at [580, 413] on img at bounding box center [564, 422] width 115 height 65
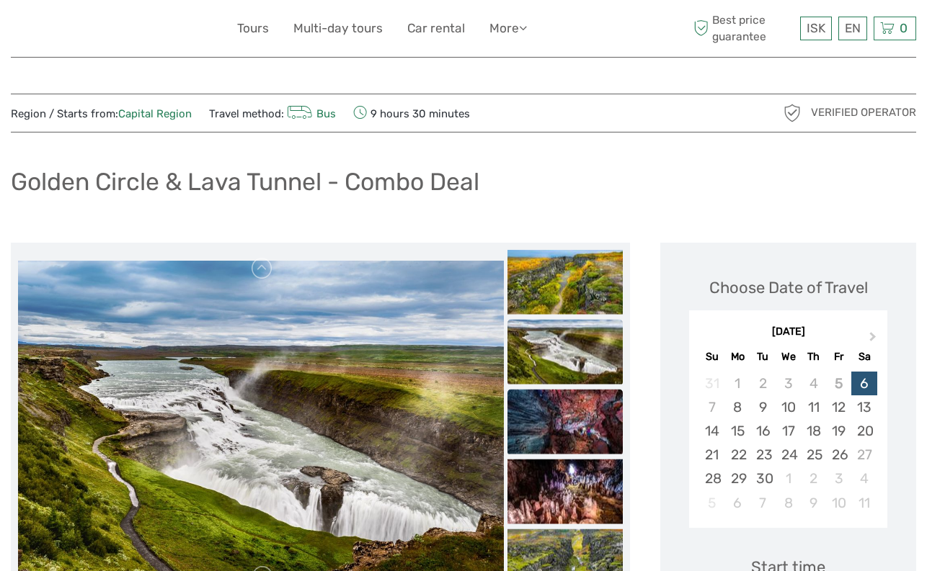
click at [579, 432] on img at bounding box center [564, 421] width 115 height 65
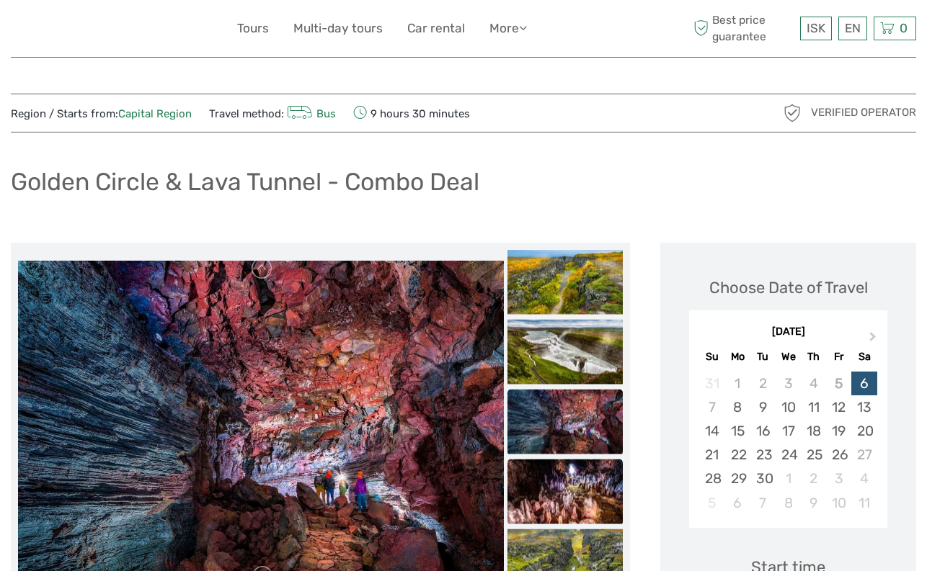
scroll to position [72, 0]
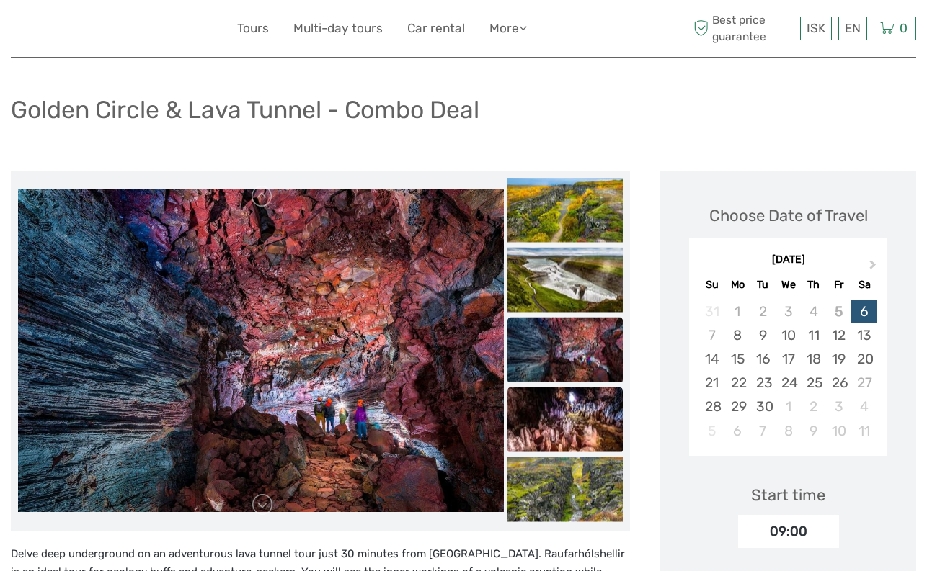
click at [580, 435] on img at bounding box center [564, 419] width 115 height 65
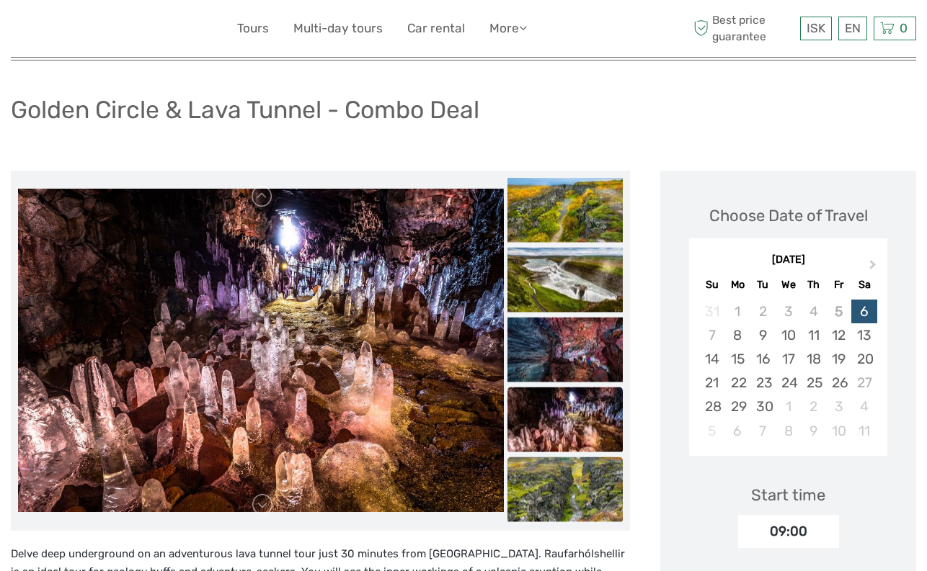
click at [582, 477] on img at bounding box center [564, 489] width 115 height 65
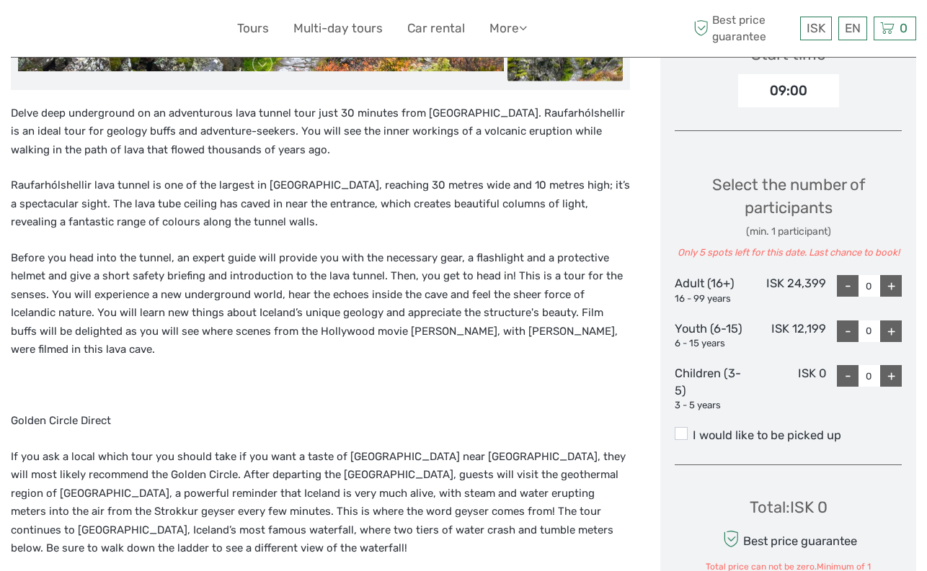
scroll to position [504, 0]
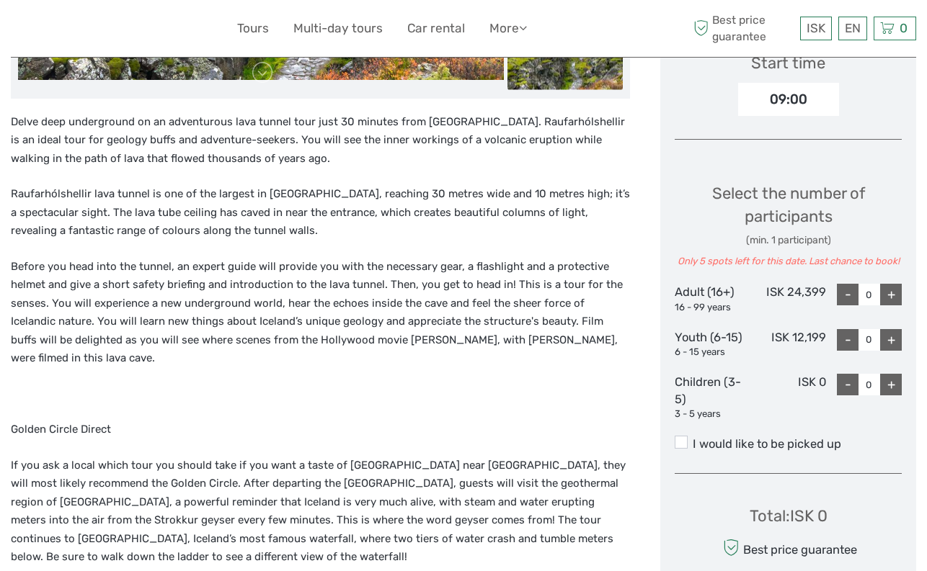
click at [894, 292] on div "+" at bounding box center [891, 295] width 22 height 22
type input "2"
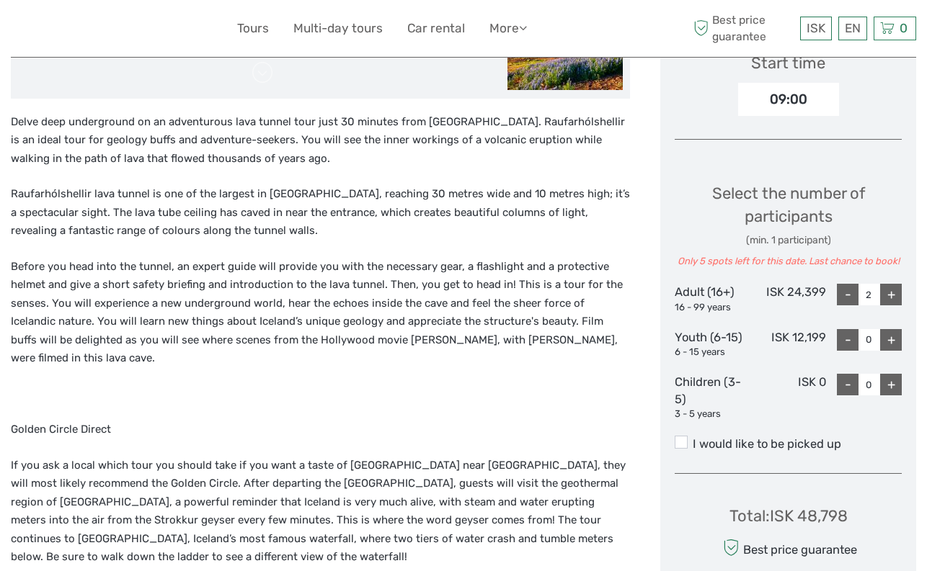
click at [710, 442] on label "I would like to be picked up" at bounding box center [787, 444] width 227 height 17
click at [692, 439] on input "I would like to be picked up" at bounding box center [692, 439] width 0 height 0
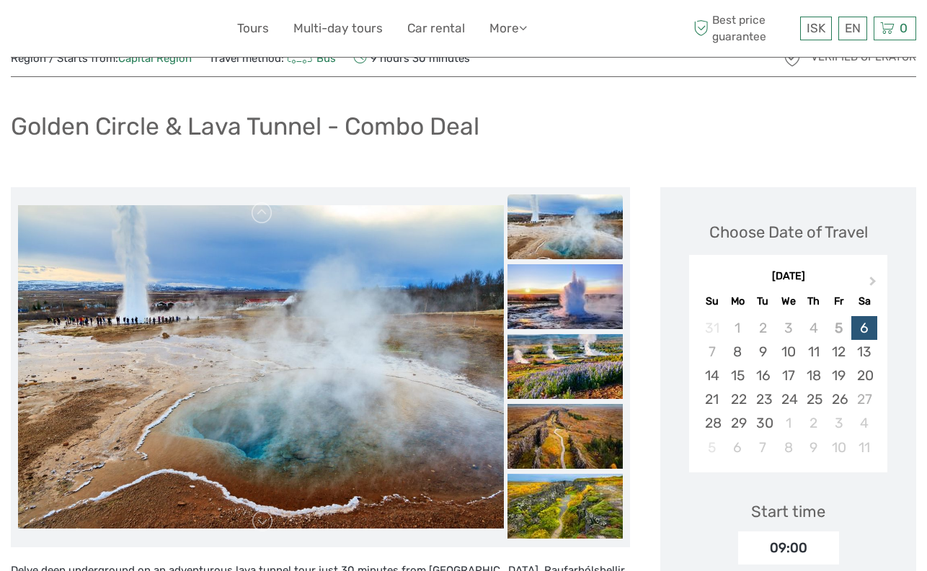
scroll to position [0, 0]
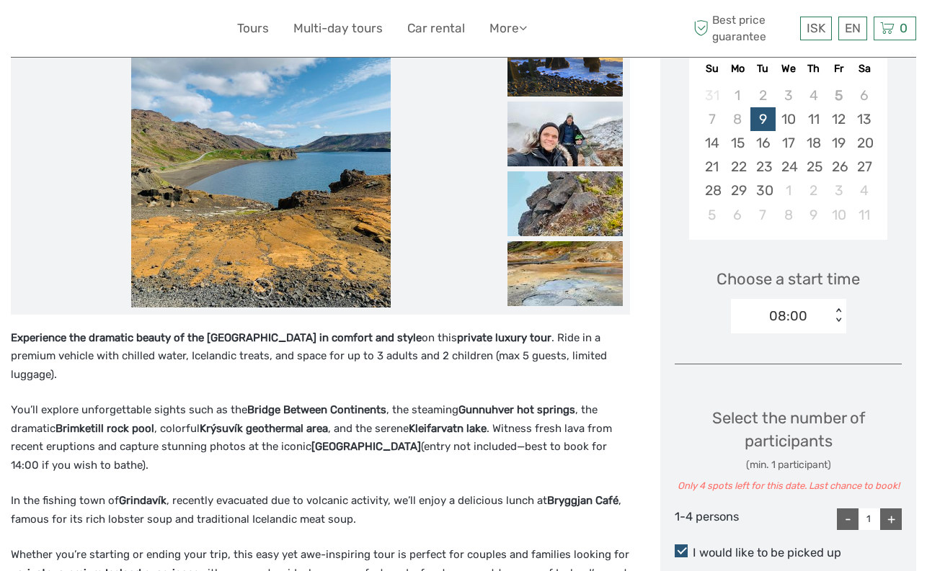
scroll to position [72, 0]
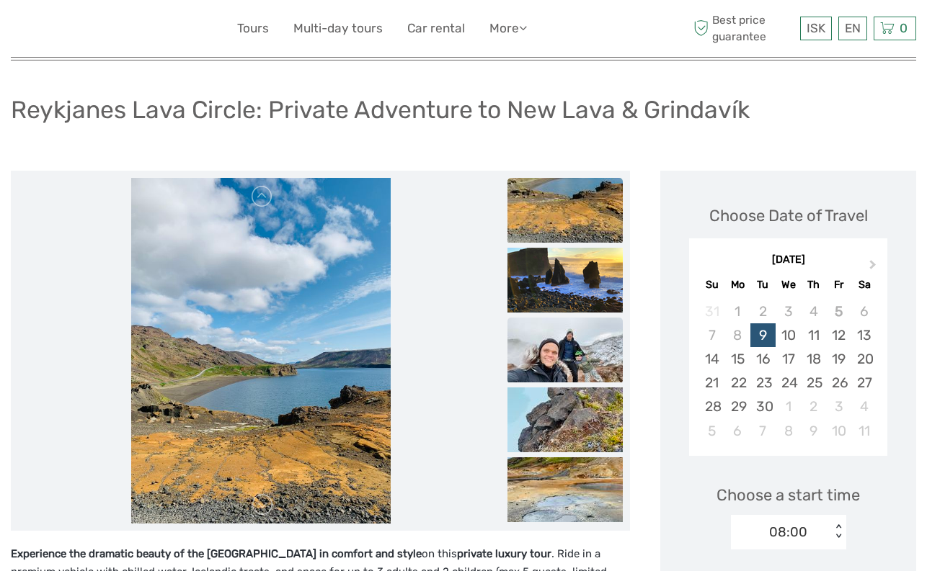
click at [569, 336] on img at bounding box center [564, 350] width 115 height 65
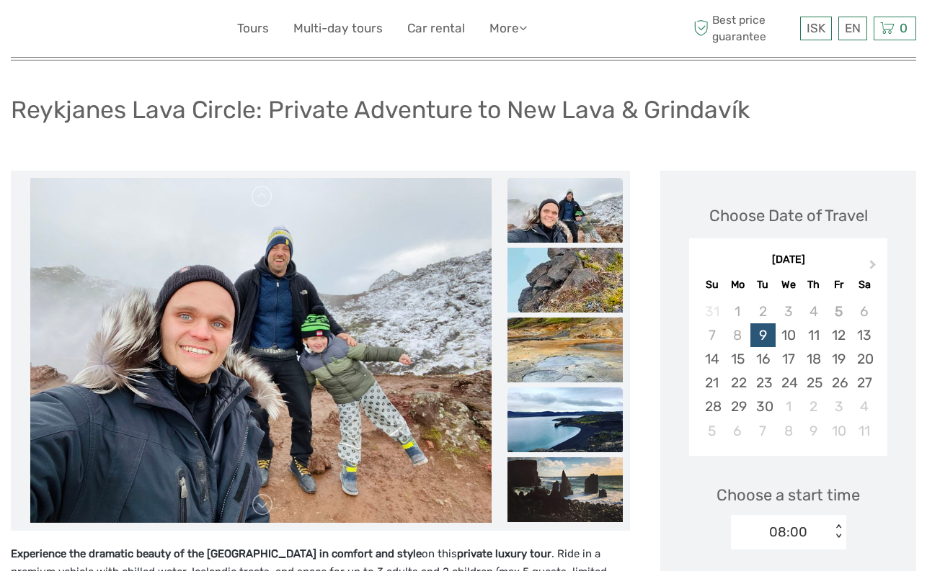
click at [568, 419] on img at bounding box center [564, 420] width 115 height 65
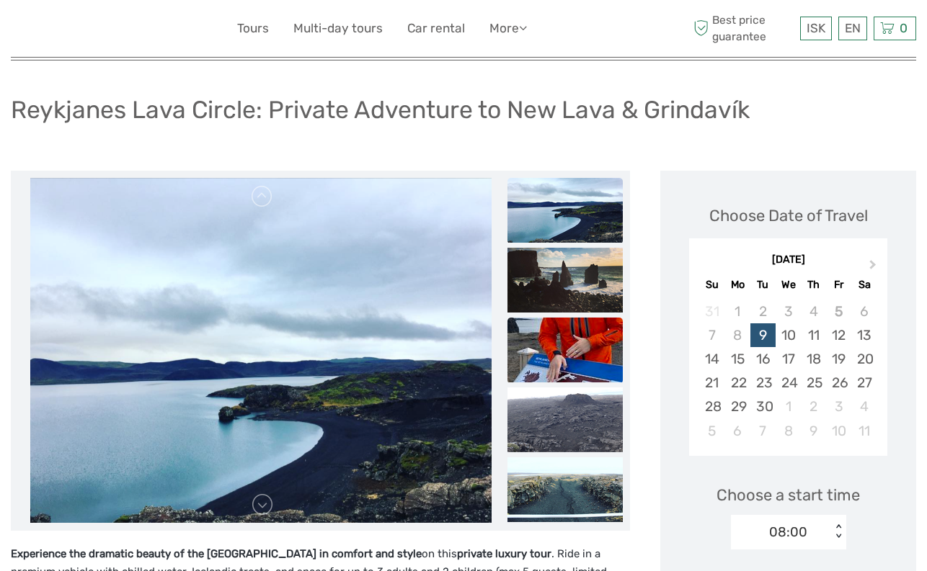
click at [576, 372] on img at bounding box center [564, 350] width 115 height 65
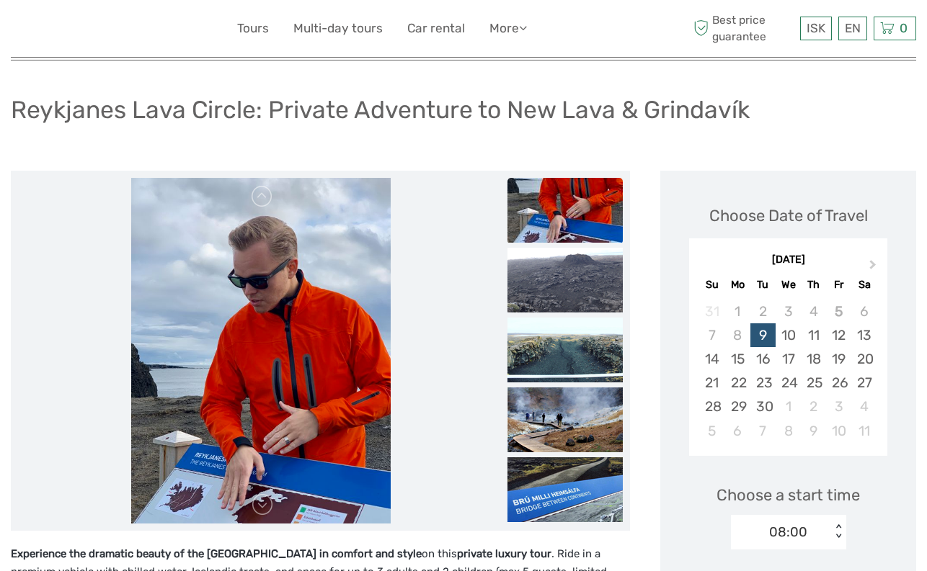
click at [576, 372] on img at bounding box center [564, 350] width 115 height 65
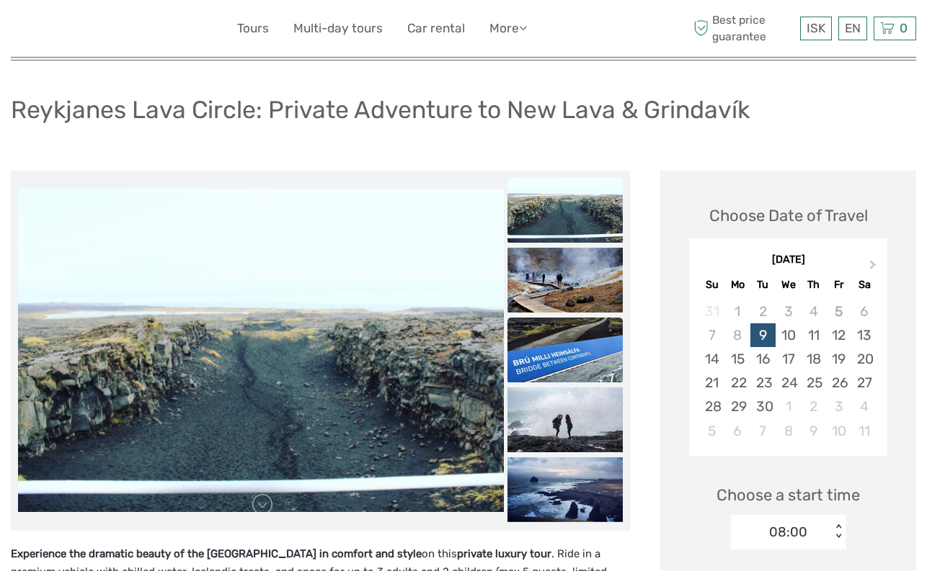
click at [578, 379] on img at bounding box center [564, 350] width 115 height 65
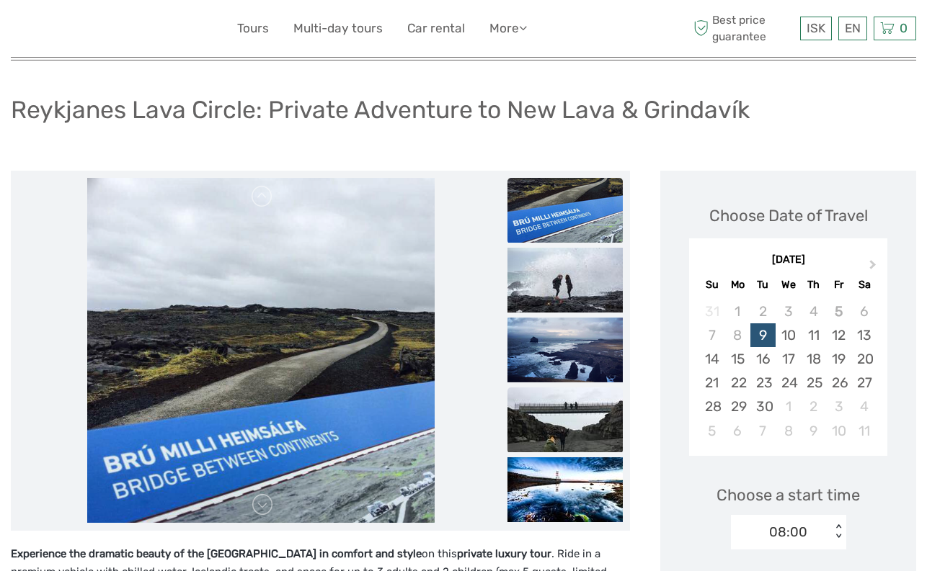
click at [572, 416] on img at bounding box center [564, 420] width 115 height 65
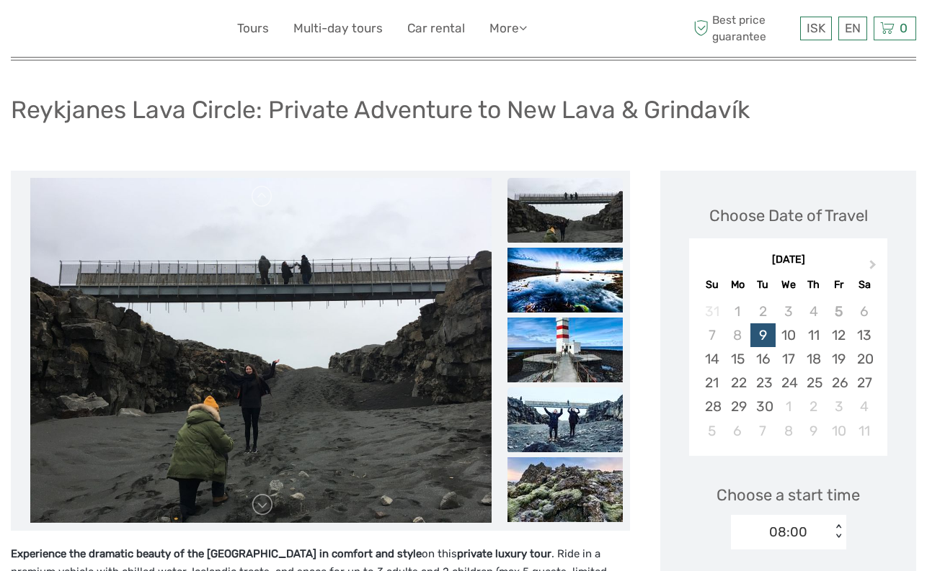
click at [569, 437] on img at bounding box center [564, 420] width 115 height 65
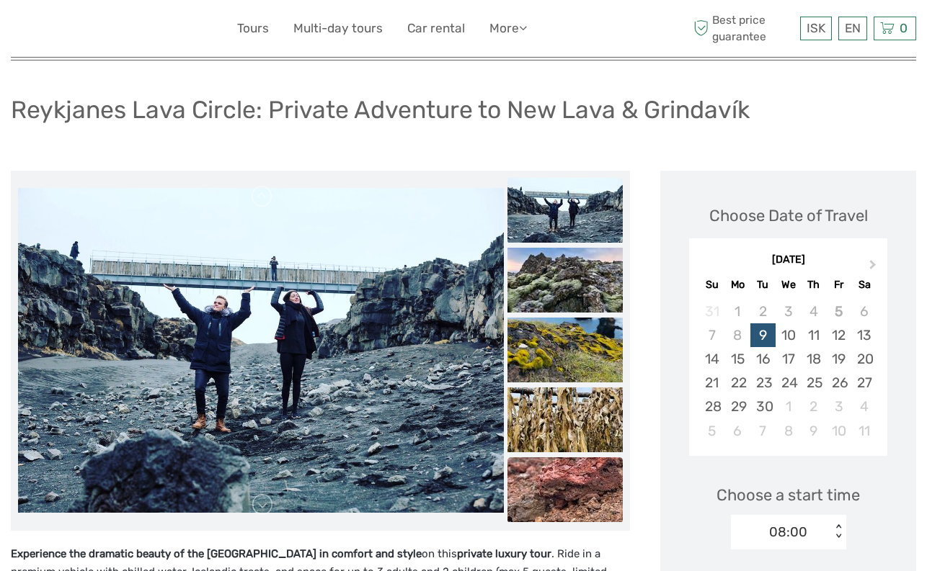
click at [567, 464] on img at bounding box center [564, 490] width 115 height 65
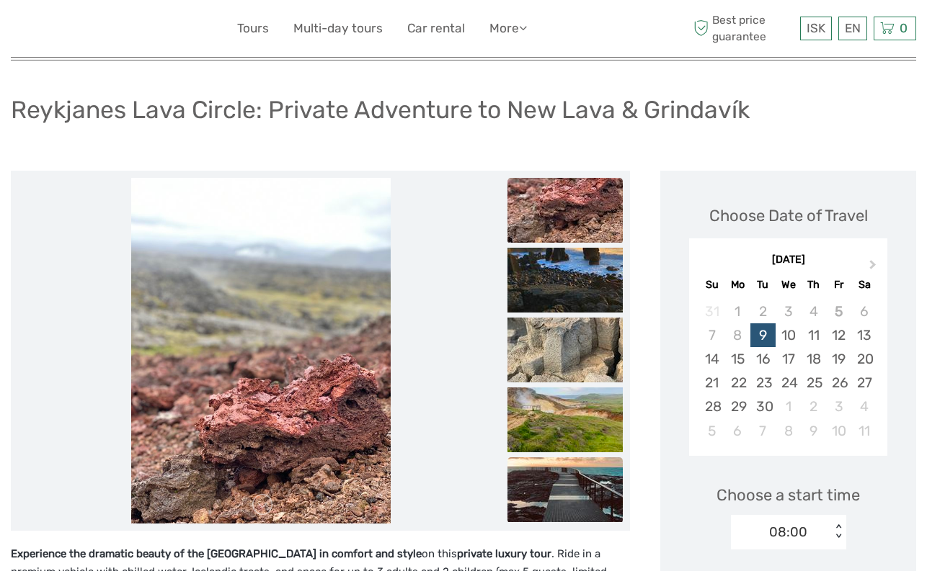
click at [568, 486] on img at bounding box center [564, 490] width 115 height 65
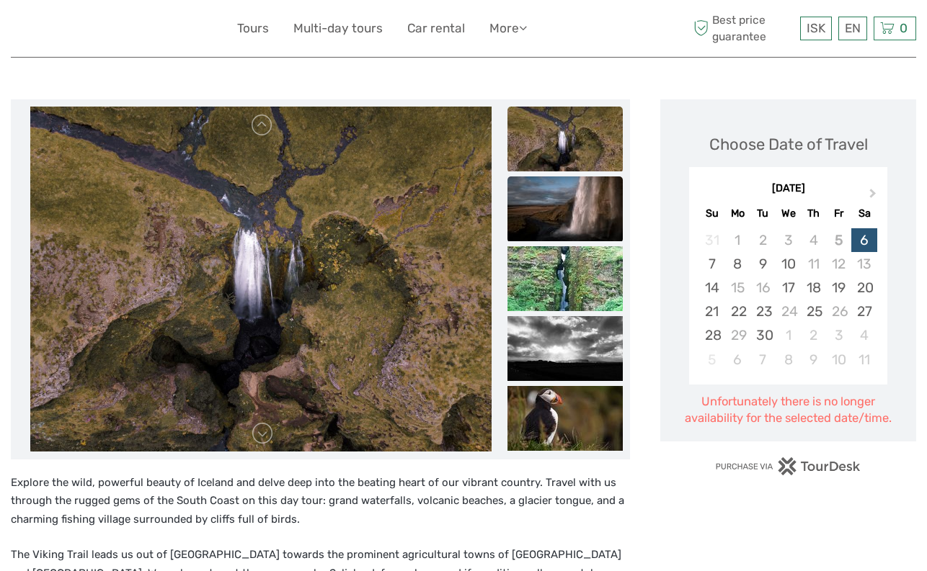
scroll to position [144, 0]
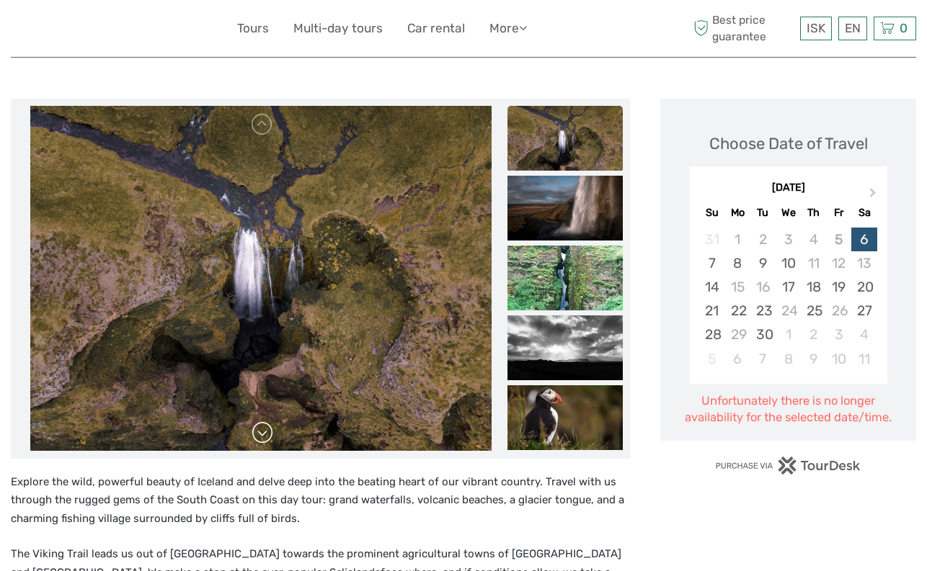
click at [257, 432] on link at bounding box center [262, 433] width 23 height 23
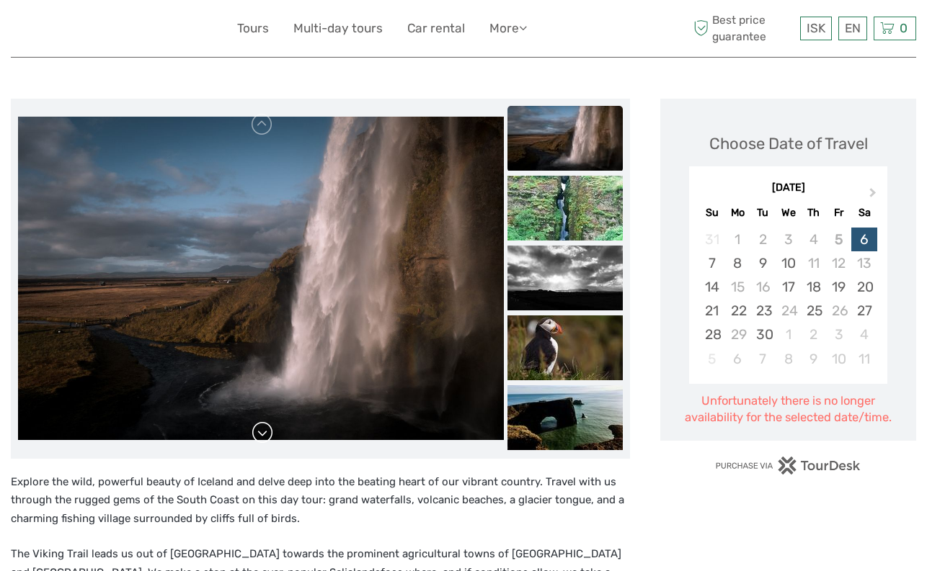
click at [257, 432] on link at bounding box center [262, 433] width 23 height 23
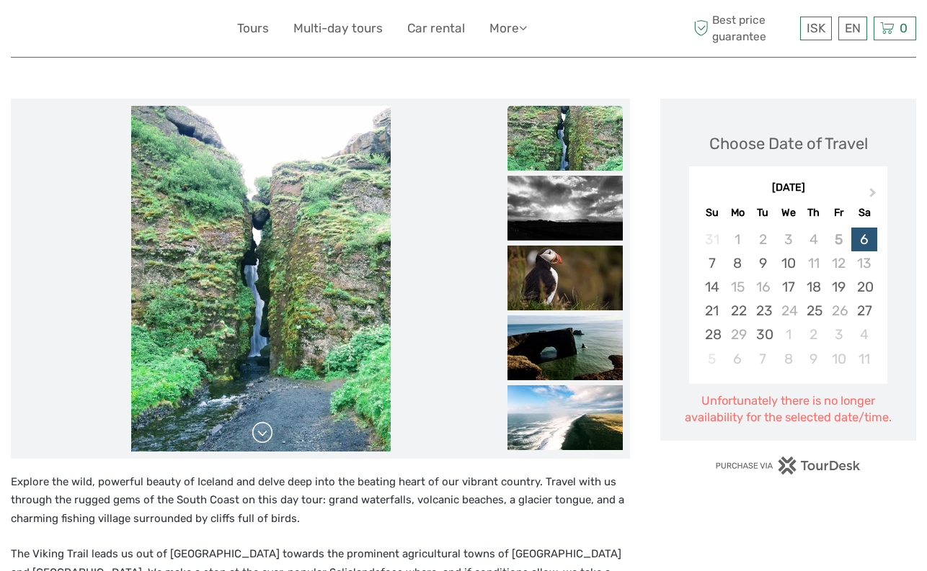
click at [257, 432] on link at bounding box center [262, 433] width 23 height 23
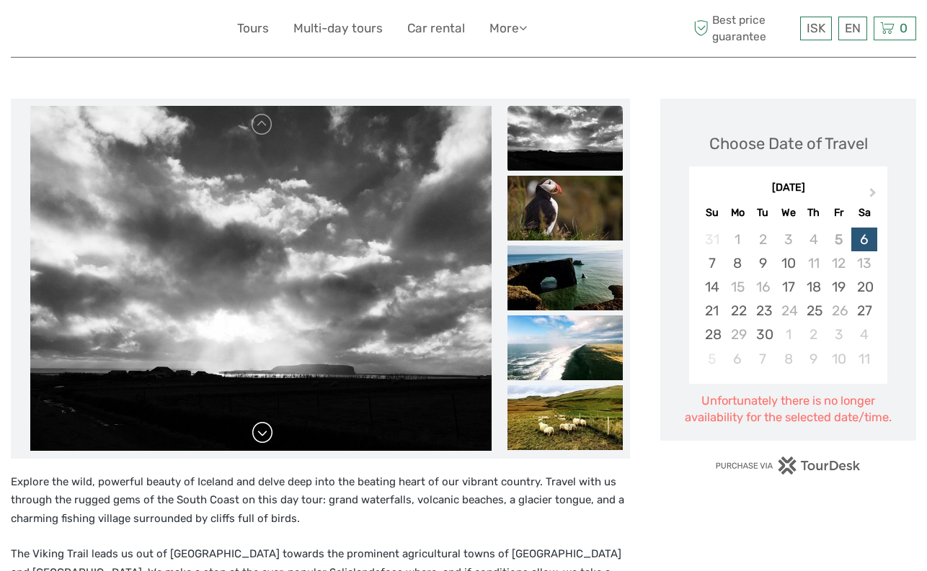
click at [257, 432] on link at bounding box center [262, 433] width 23 height 23
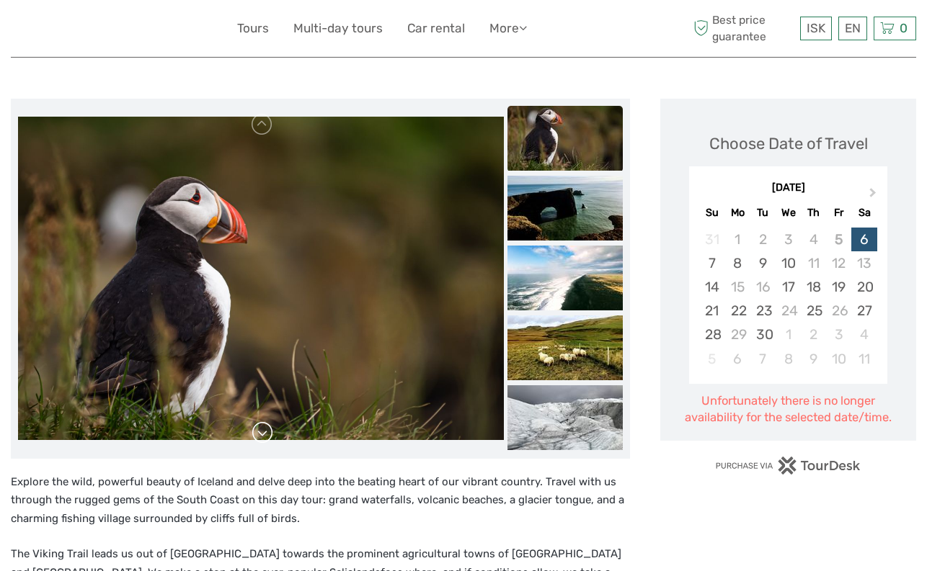
click at [257, 432] on link at bounding box center [262, 433] width 23 height 23
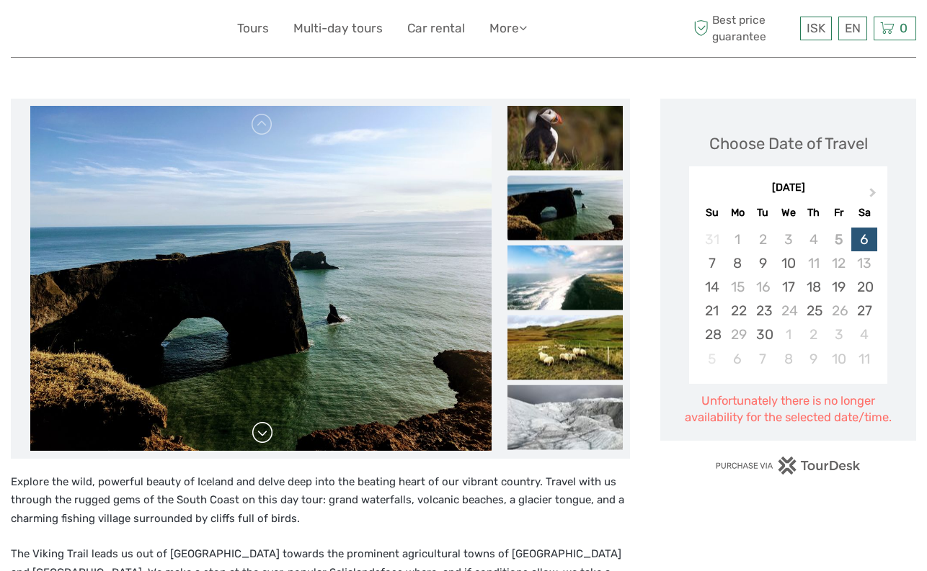
click at [257, 432] on link at bounding box center [262, 433] width 23 height 23
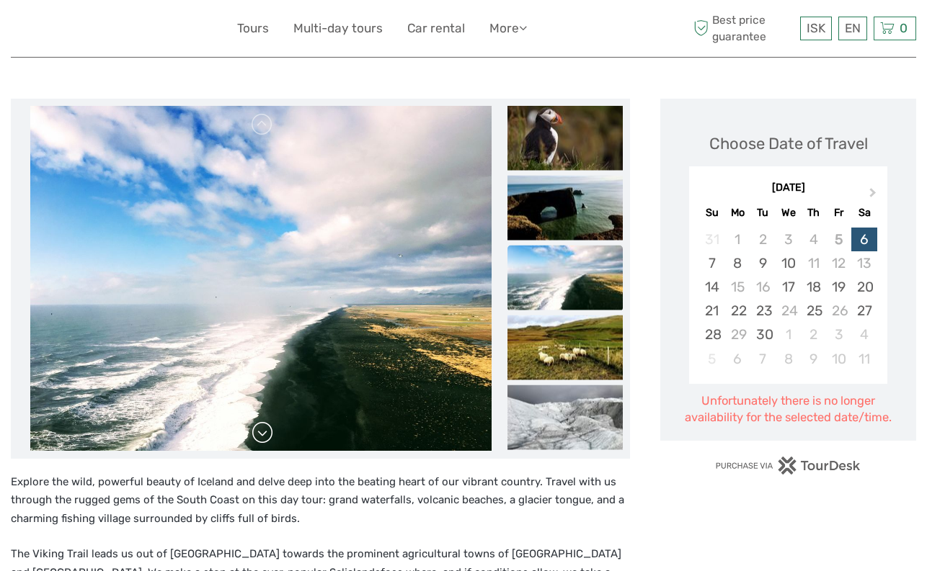
click at [257, 432] on link at bounding box center [262, 433] width 23 height 23
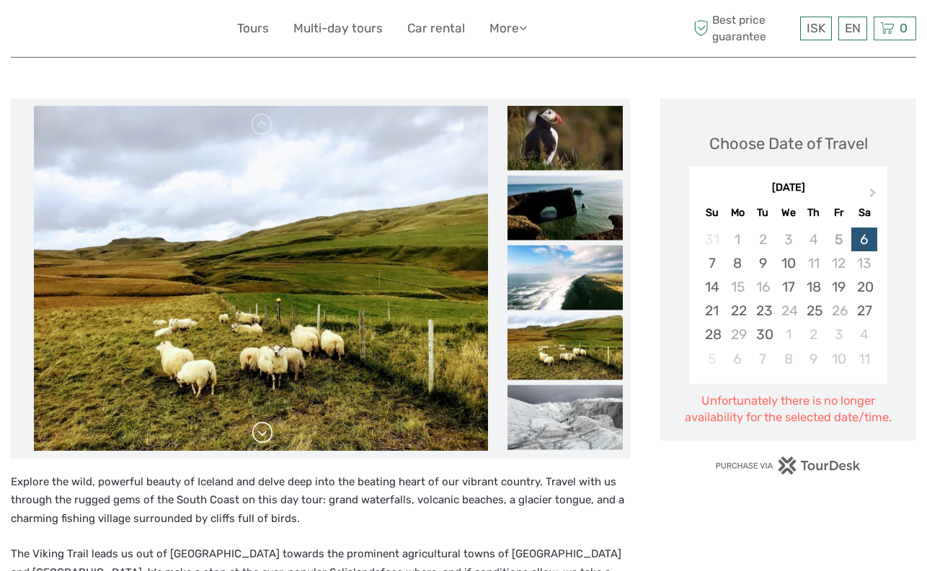
click at [257, 432] on link at bounding box center [262, 433] width 23 height 23
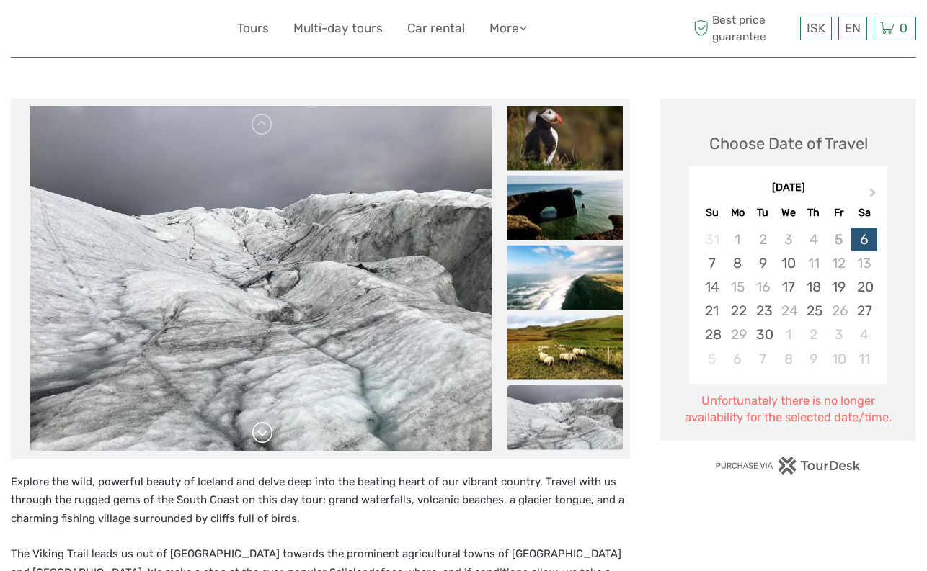
click at [257, 432] on link at bounding box center [262, 433] width 23 height 23
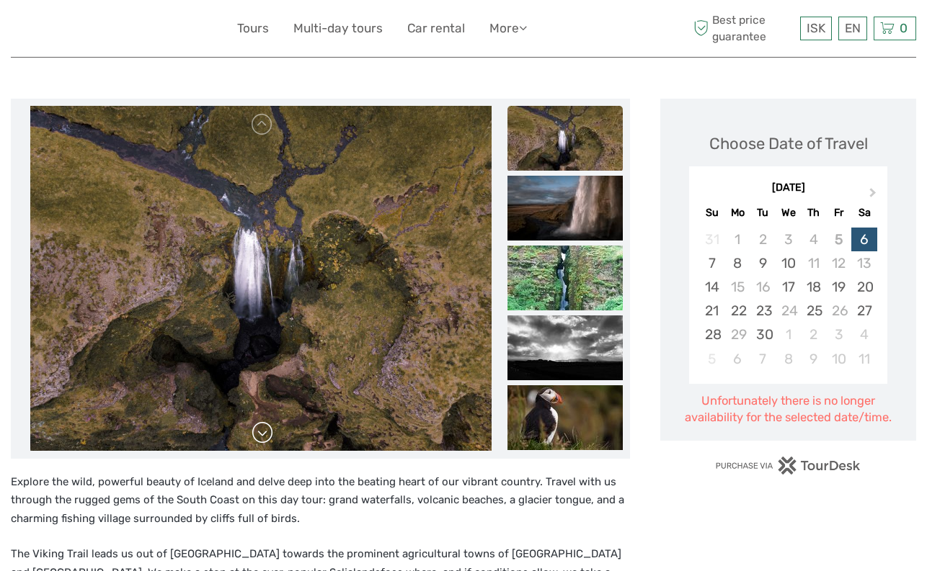
click at [257, 432] on link at bounding box center [262, 433] width 23 height 23
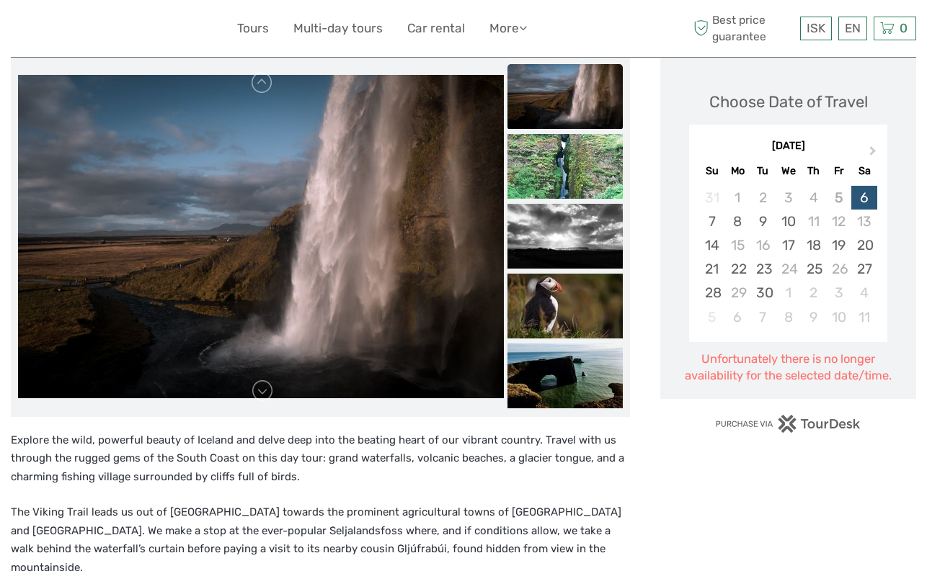
scroll to position [0, 0]
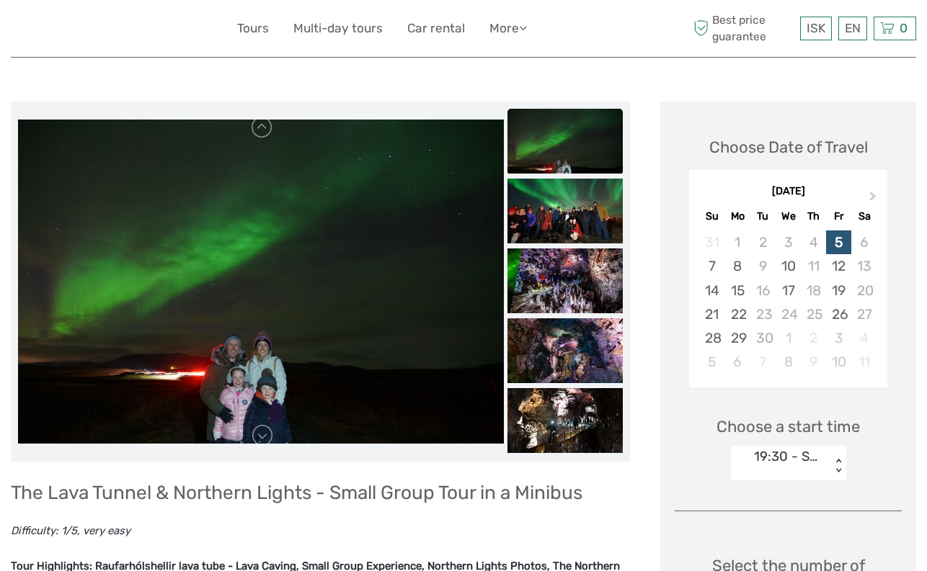
scroll to position [144, 0]
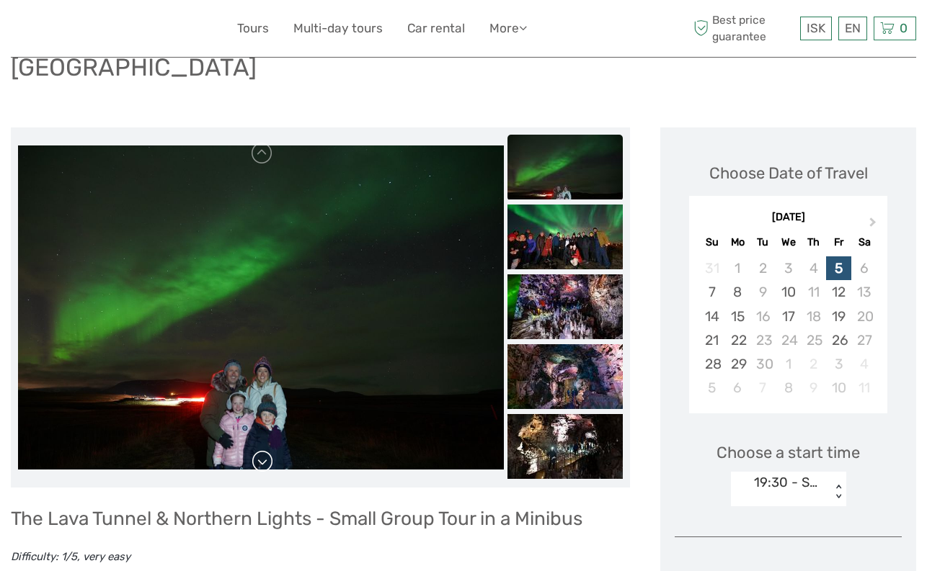
click at [264, 450] on link at bounding box center [262, 461] width 23 height 23
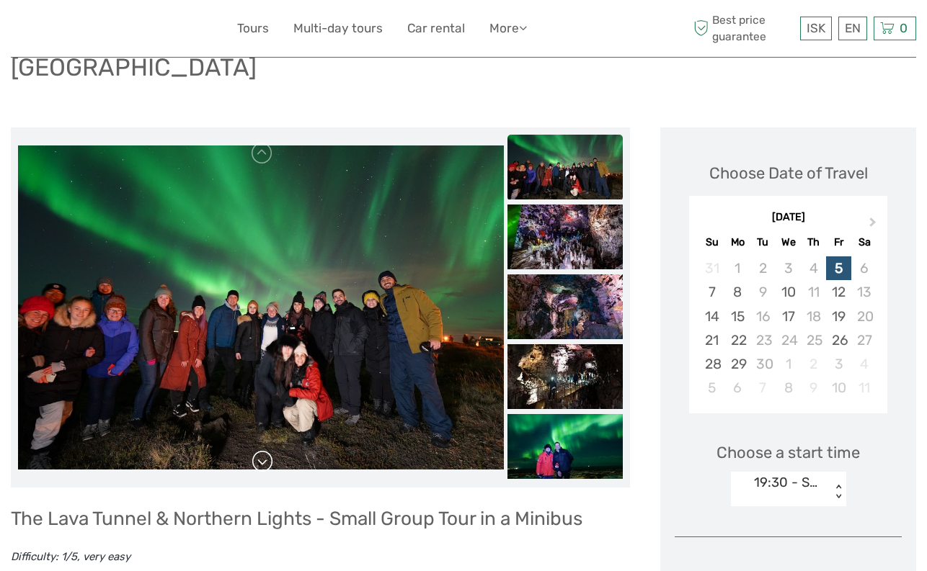
click at [264, 450] on link at bounding box center [262, 461] width 23 height 23
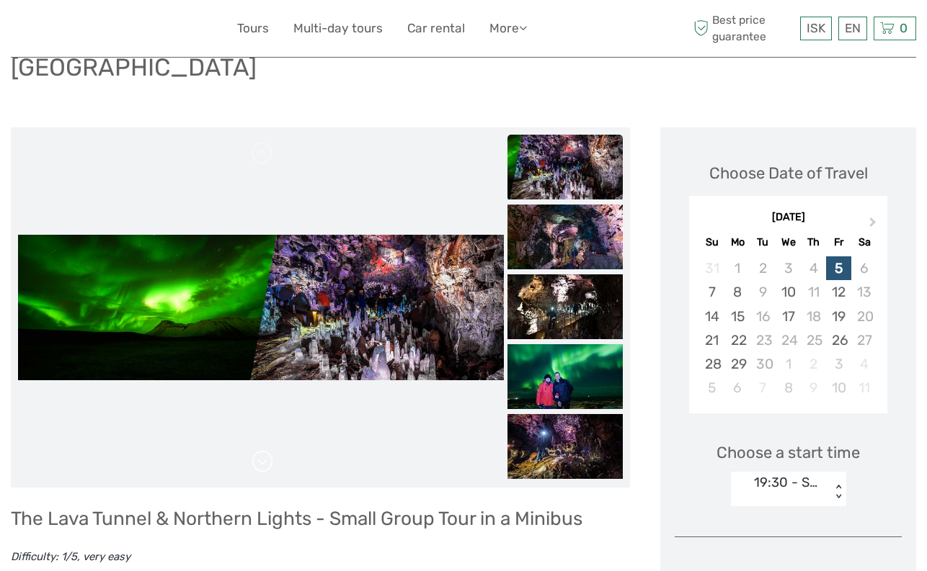
click at [264, 450] on link at bounding box center [262, 461] width 23 height 23
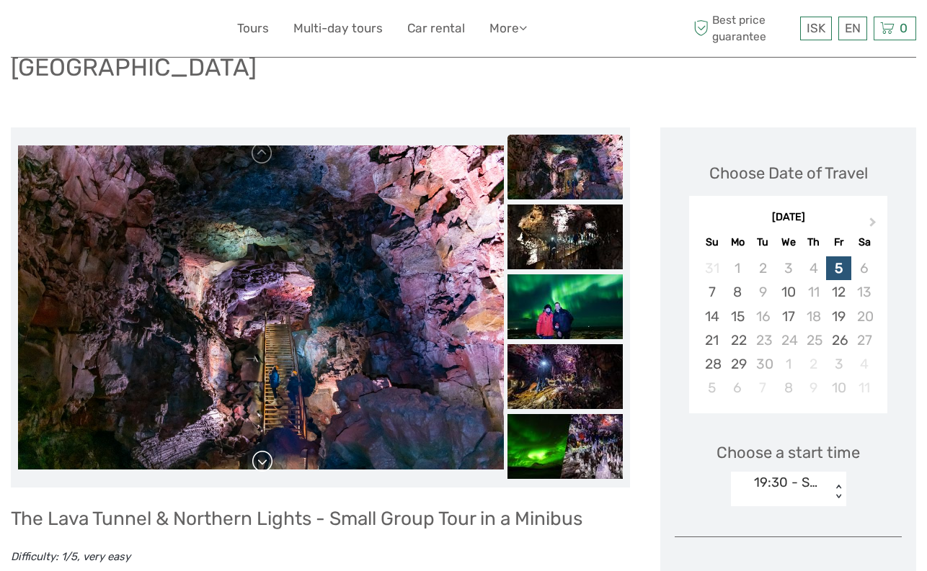
click at [264, 450] on link at bounding box center [262, 461] width 23 height 23
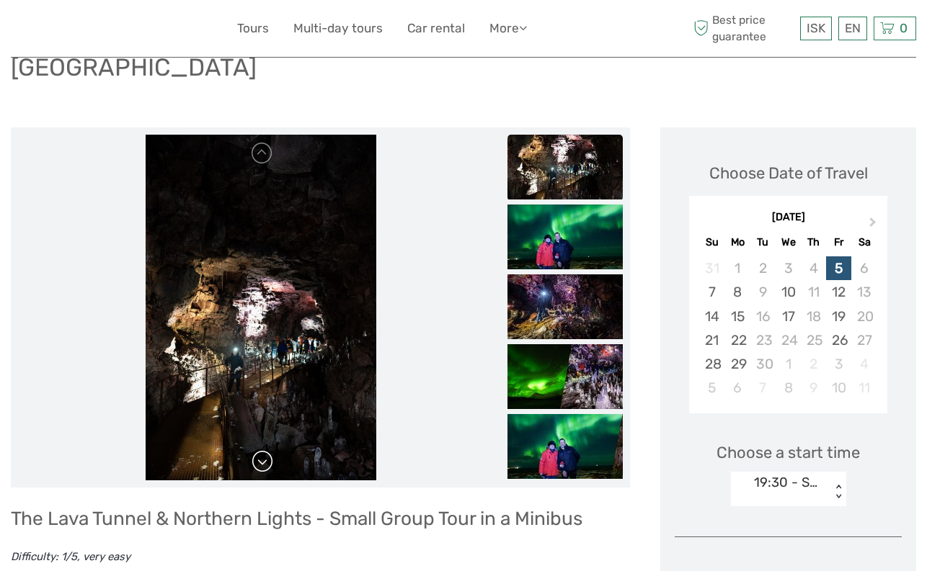
click at [264, 450] on link at bounding box center [262, 461] width 23 height 23
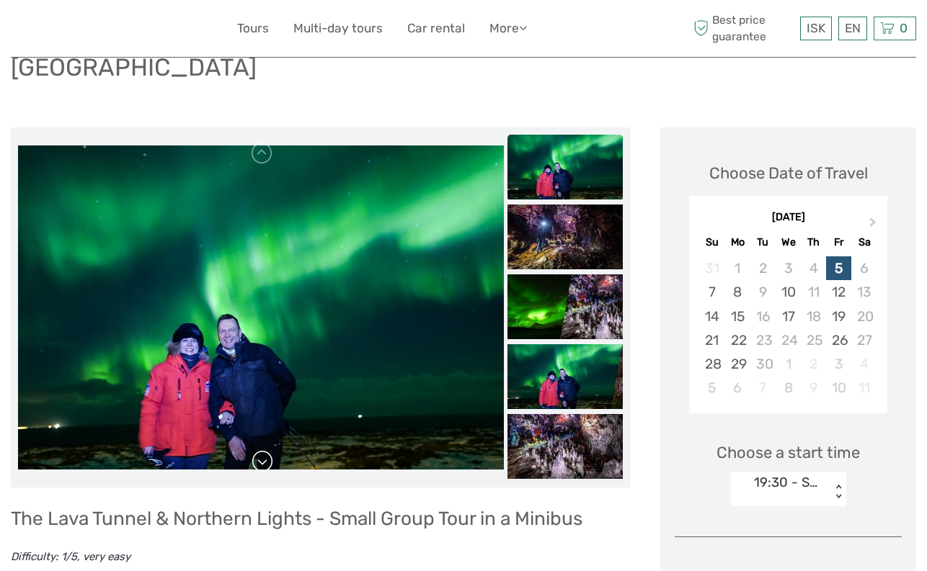
click at [264, 450] on link at bounding box center [262, 461] width 23 height 23
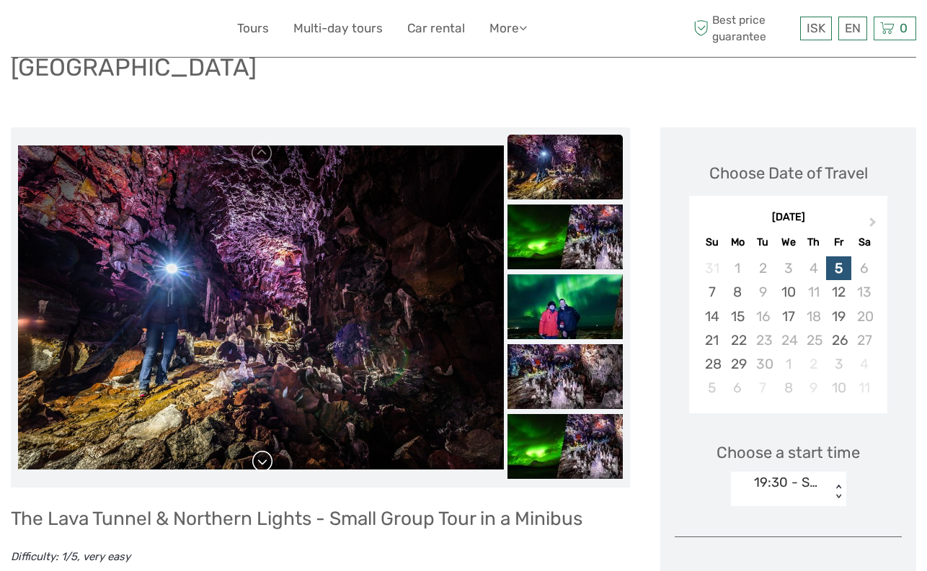
click at [264, 450] on link at bounding box center [262, 461] width 23 height 23
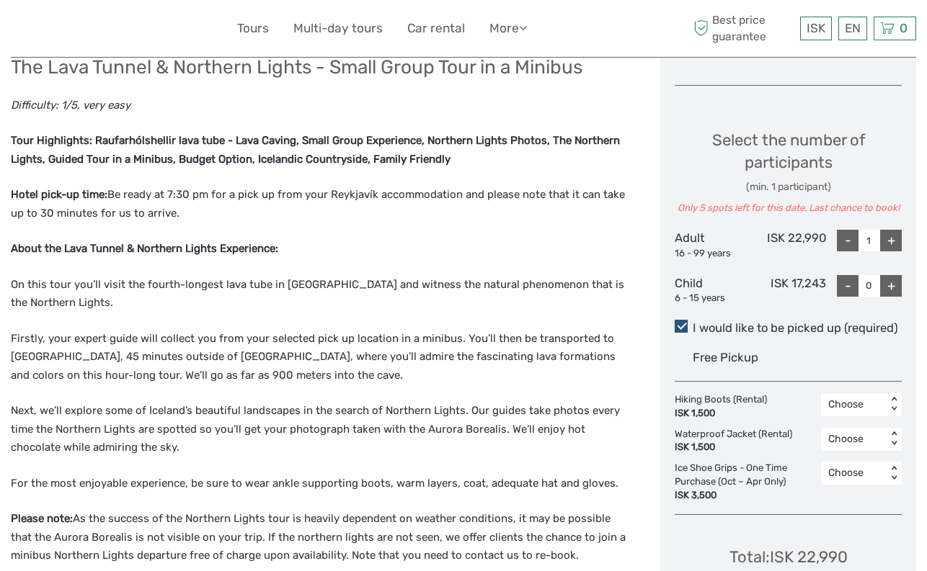
scroll to position [576, 0]
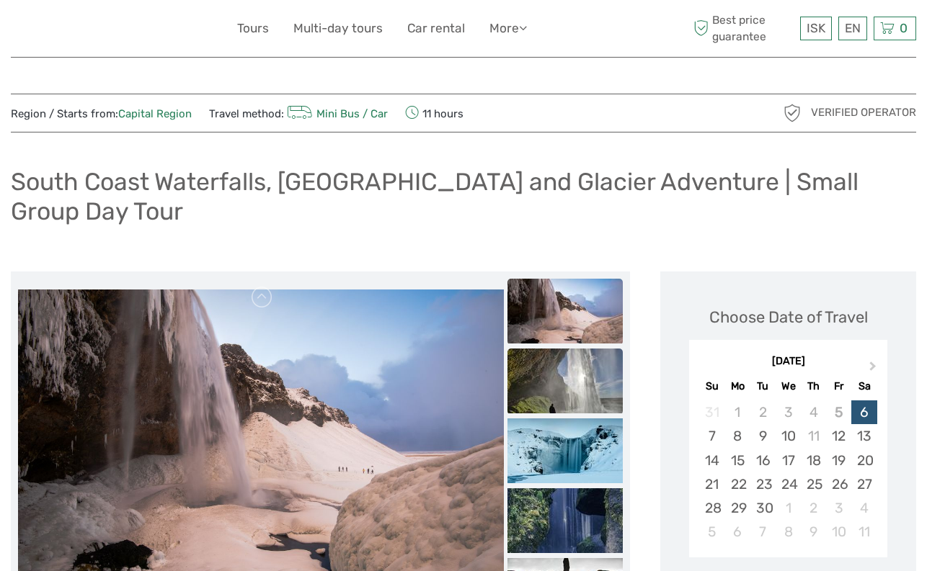
click at [571, 377] on img at bounding box center [564, 381] width 115 height 65
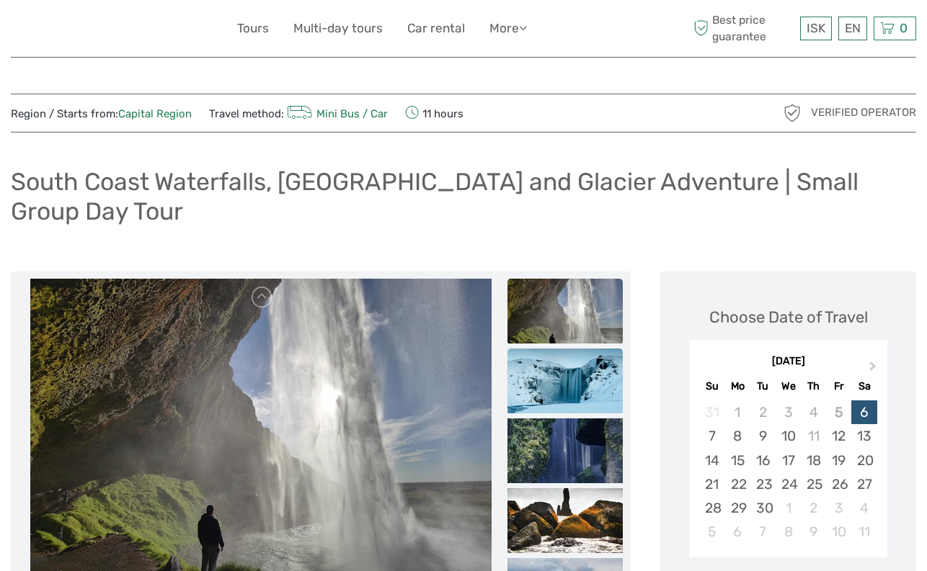
click at [574, 386] on img at bounding box center [564, 381] width 115 height 65
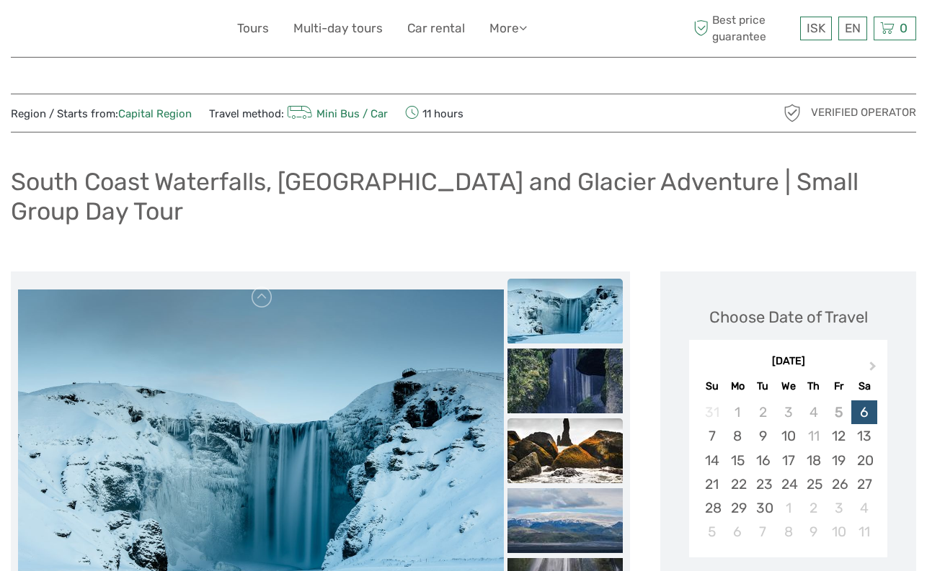
click at [576, 466] on img at bounding box center [564, 451] width 115 height 65
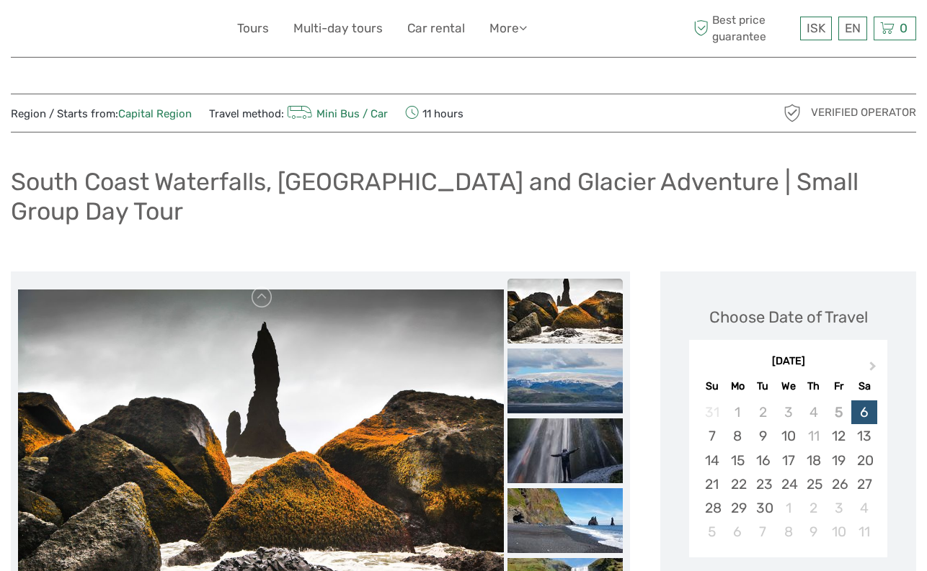
click at [576, 466] on img at bounding box center [564, 451] width 115 height 65
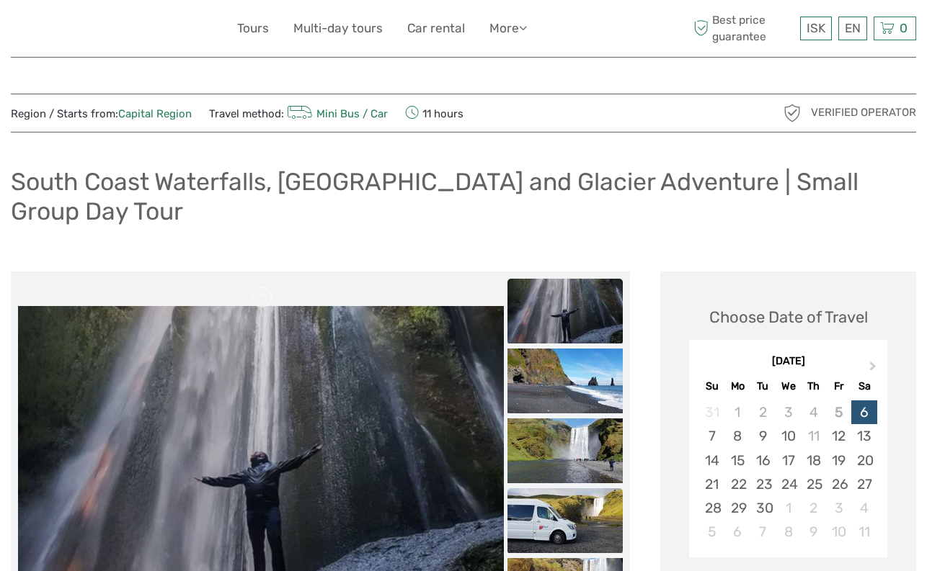
click at [576, 503] on img at bounding box center [564, 521] width 115 height 65
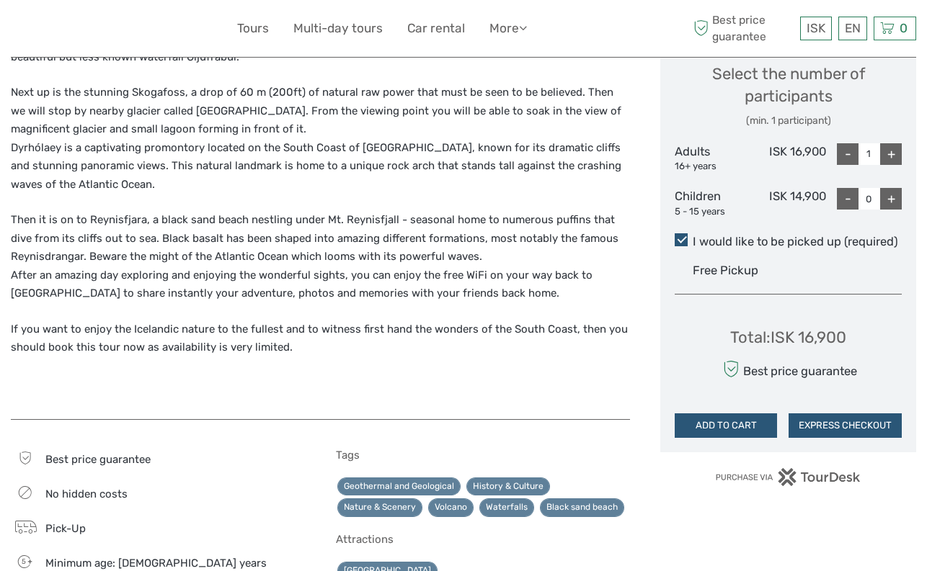
scroll to position [649, 0]
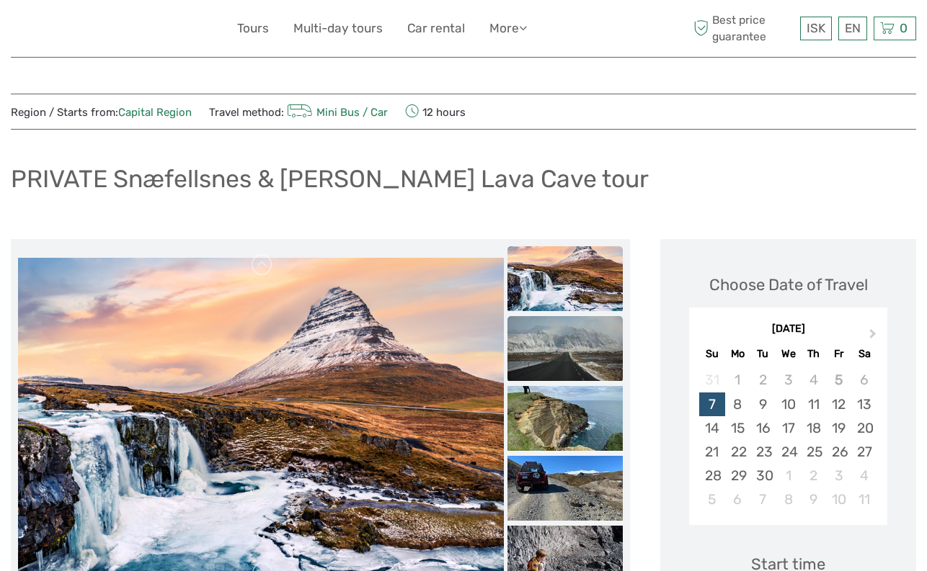
click at [568, 326] on img at bounding box center [564, 348] width 115 height 65
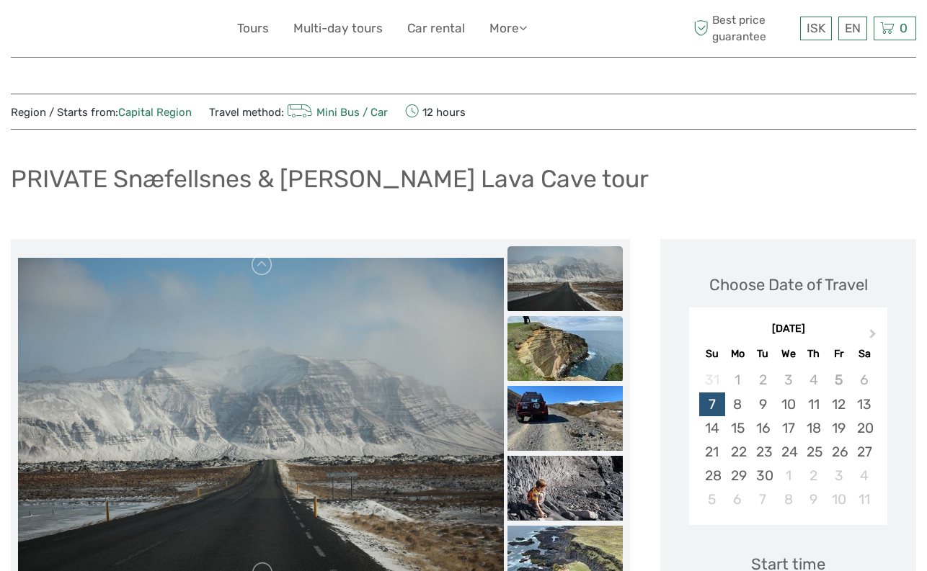
click at [572, 368] on img at bounding box center [564, 348] width 115 height 65
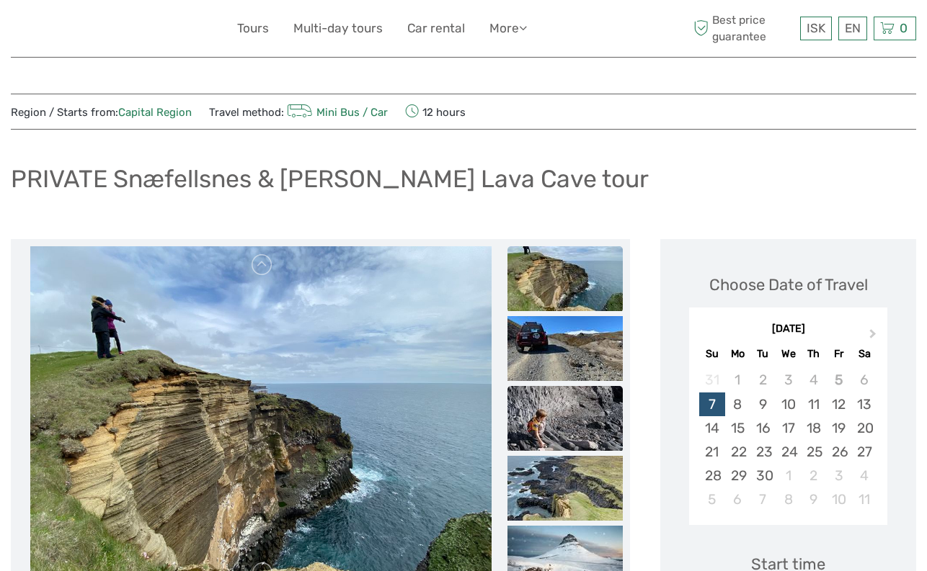
click at [579, 422] on img at bounding box center [564, 418] width 115 height 65
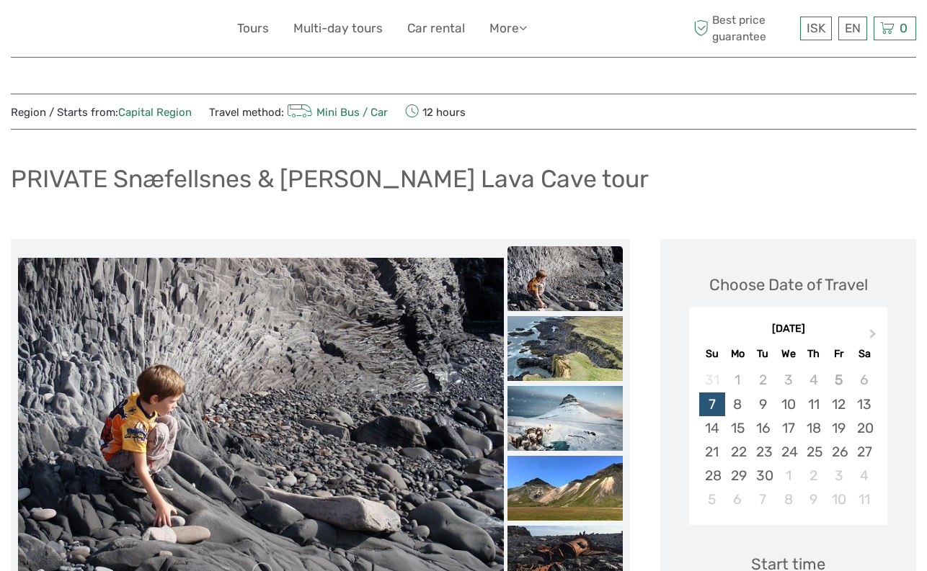
click at [579, 422] on img at bounding box center [564, 418] width 115 height 65
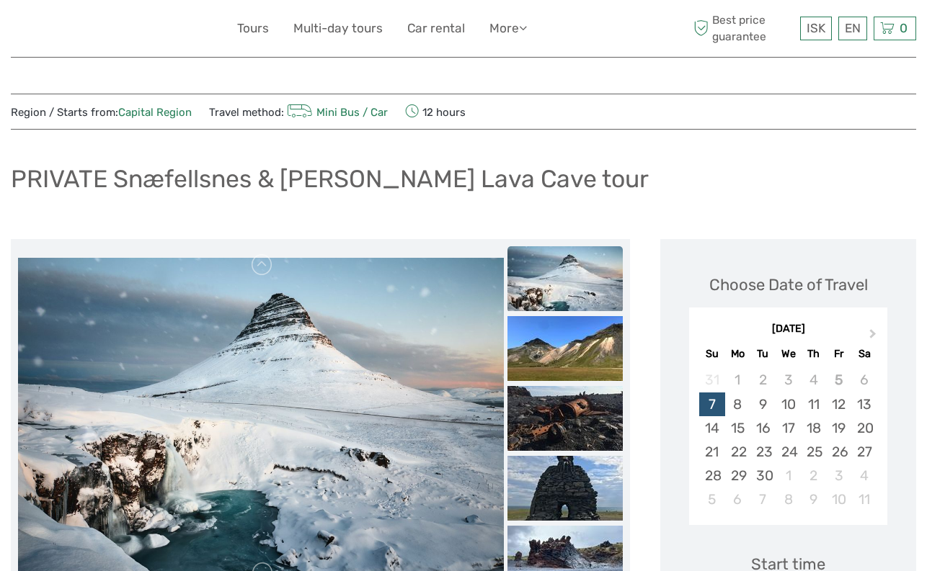
click at [579, 383] on ul at bounding box center [564, 246] width 115 height 839
click at [577, 420] on img at bounding box center [564, 418] width 115 height 65
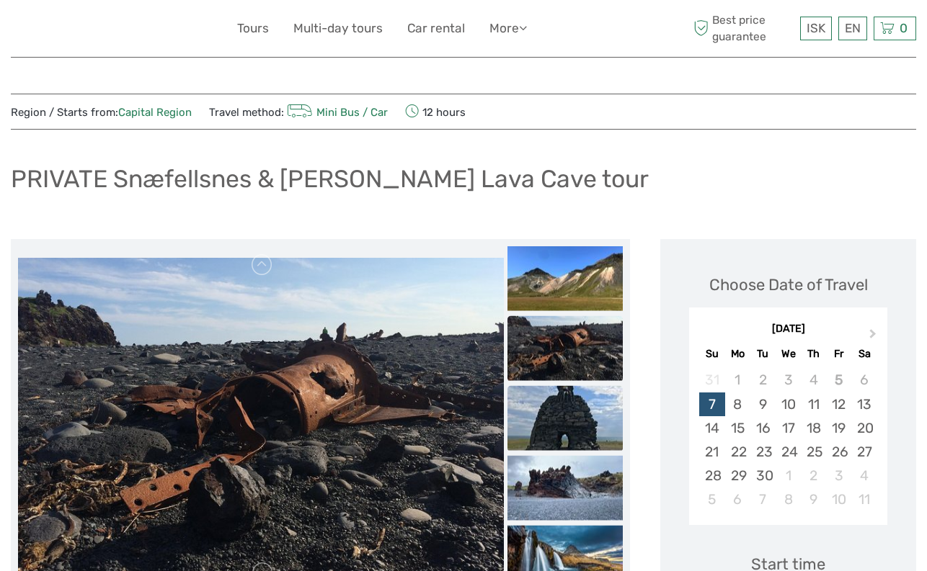
click at [577, 447] on img at bounding box center [564, 418] width 115 height 65
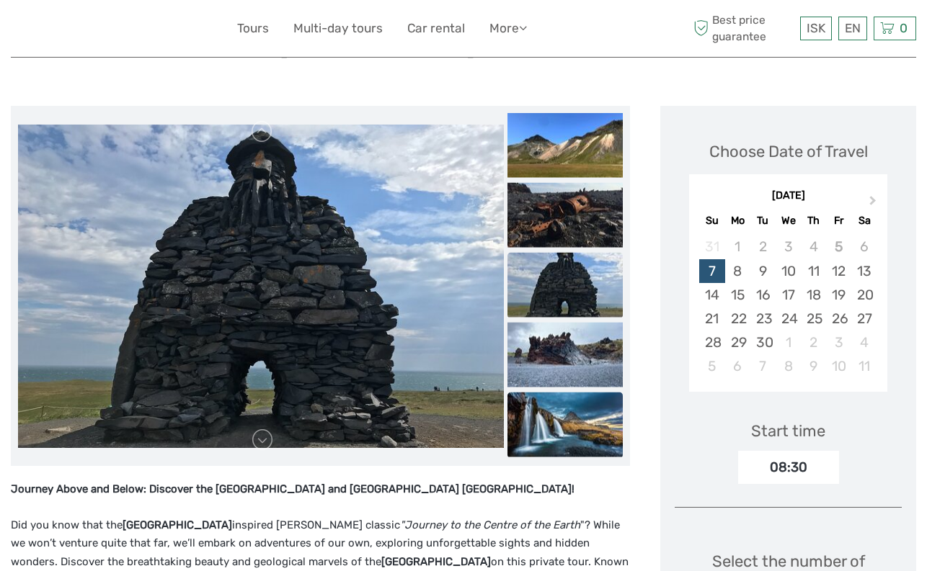
scroll to position [144, 0]
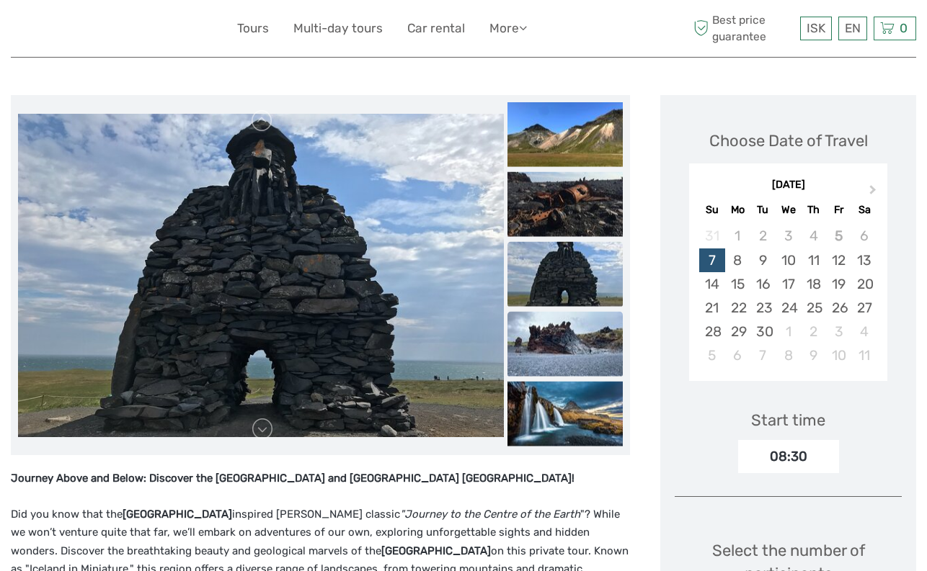
click at [561, 367] on img at bounding box center [564, 344] width 115 height 65
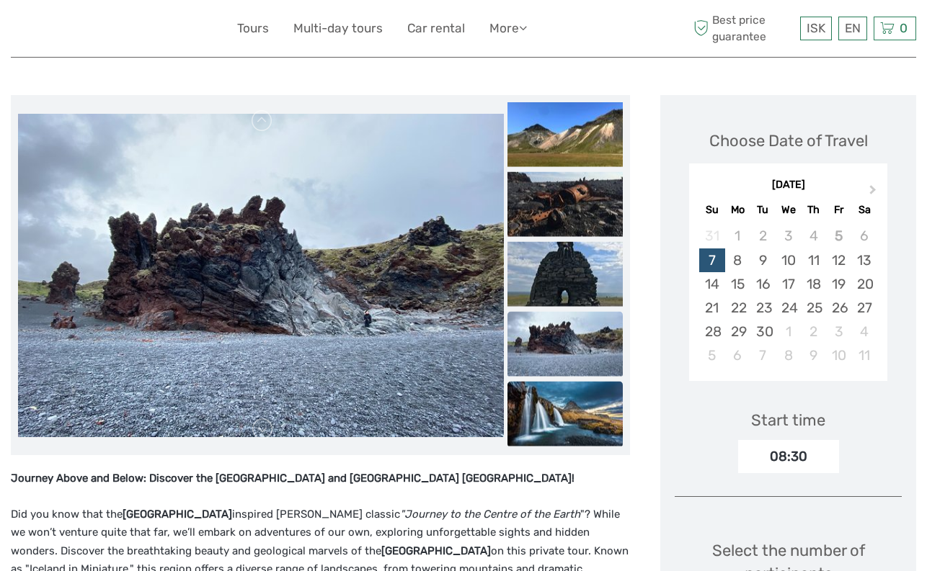
click at [565, 409] on img at bounding box center [564, 414] width 115 height 65
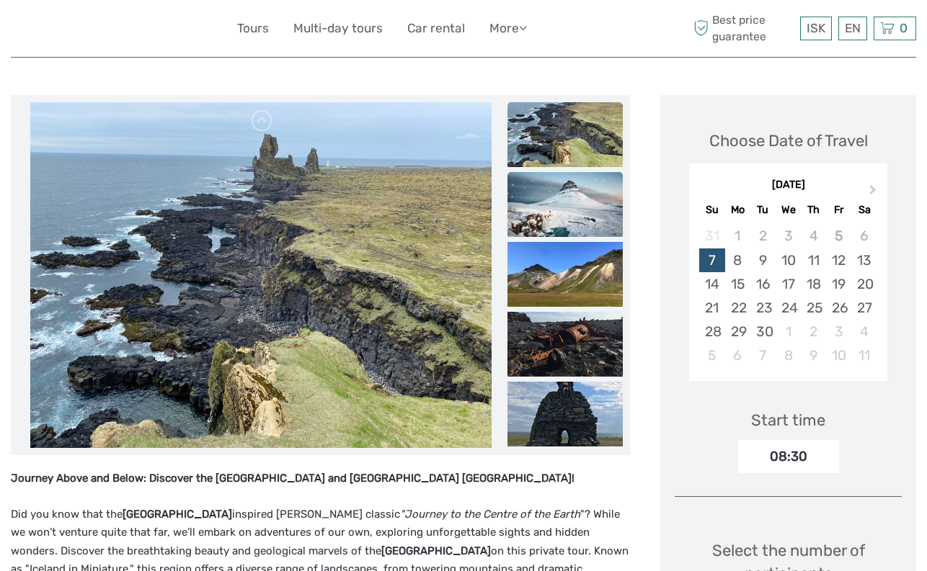
click at [563, 226] on img at bounding box center [564, 204] width 115 height 65
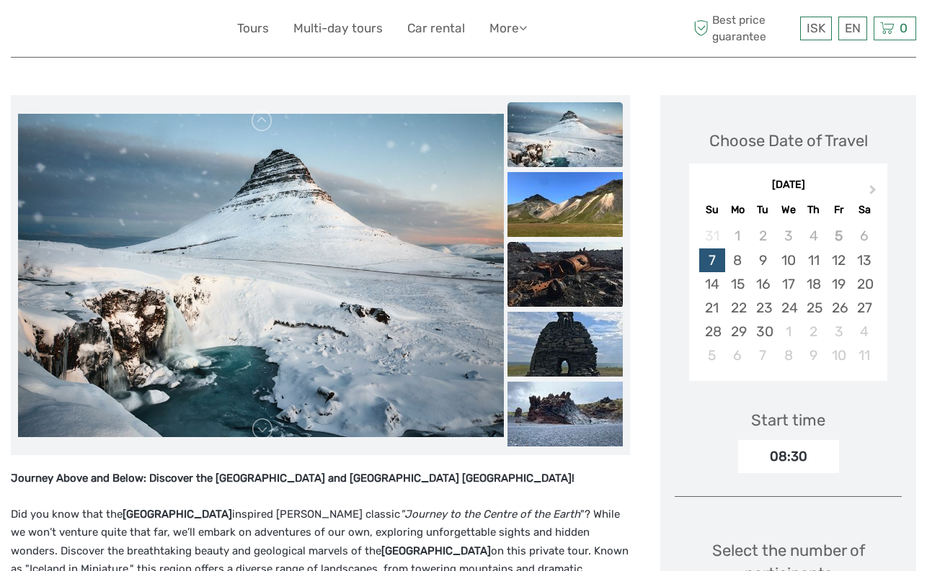
click at [560, 266] on img at bounding box center [564, 274] width 115 height 65
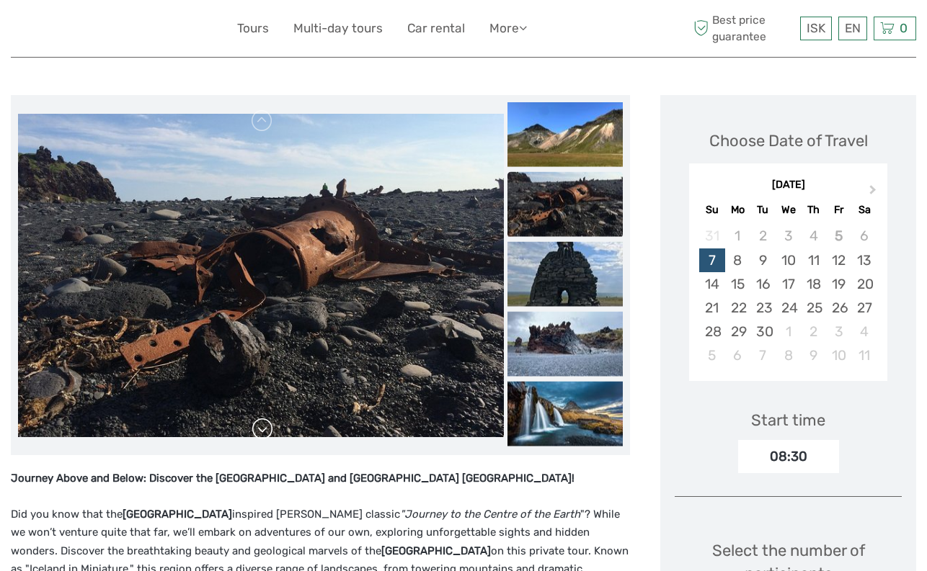
click at [265, 433] on link at bounding box center [262, 429] width 23 height 23
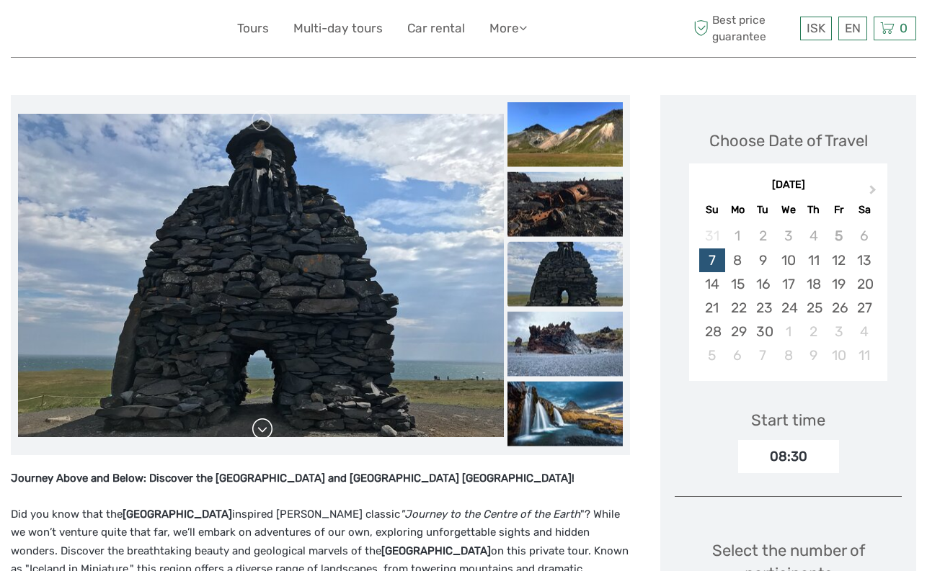
click at [265, 433] on link at bounding box center [262, 429] width 23 height 23
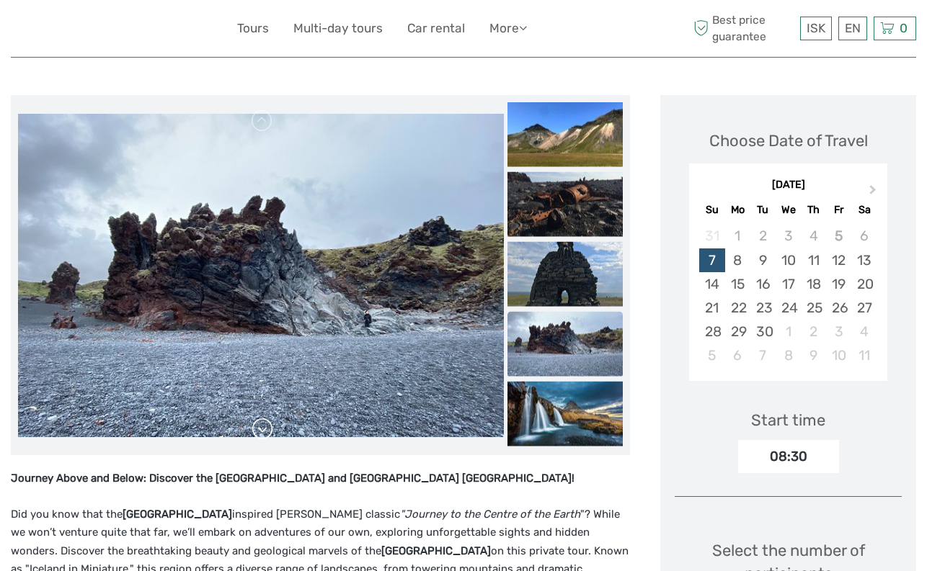
click at [265, 433] on link at bounding box center [262, 429] width 23 height 23
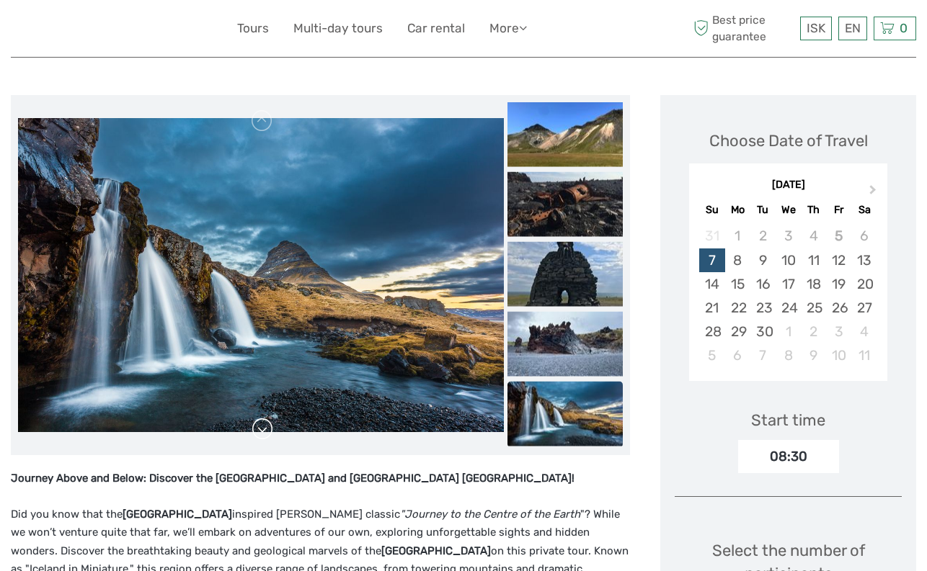
click at [265, 433] on link at bounding box center [262, 429] width 23 height 23
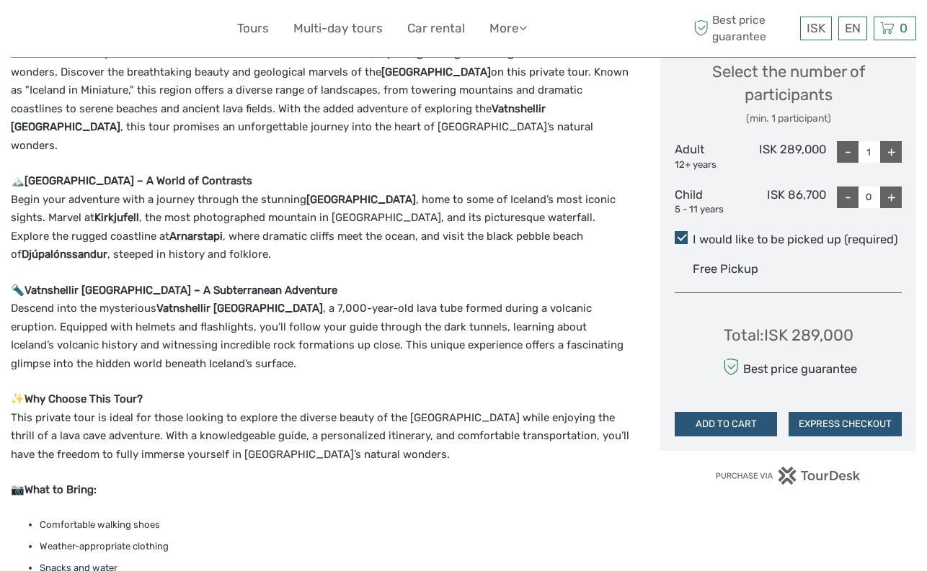
scroll to position [649, 0]
